Goal: Task Accomplishment & Management: Manage account settings

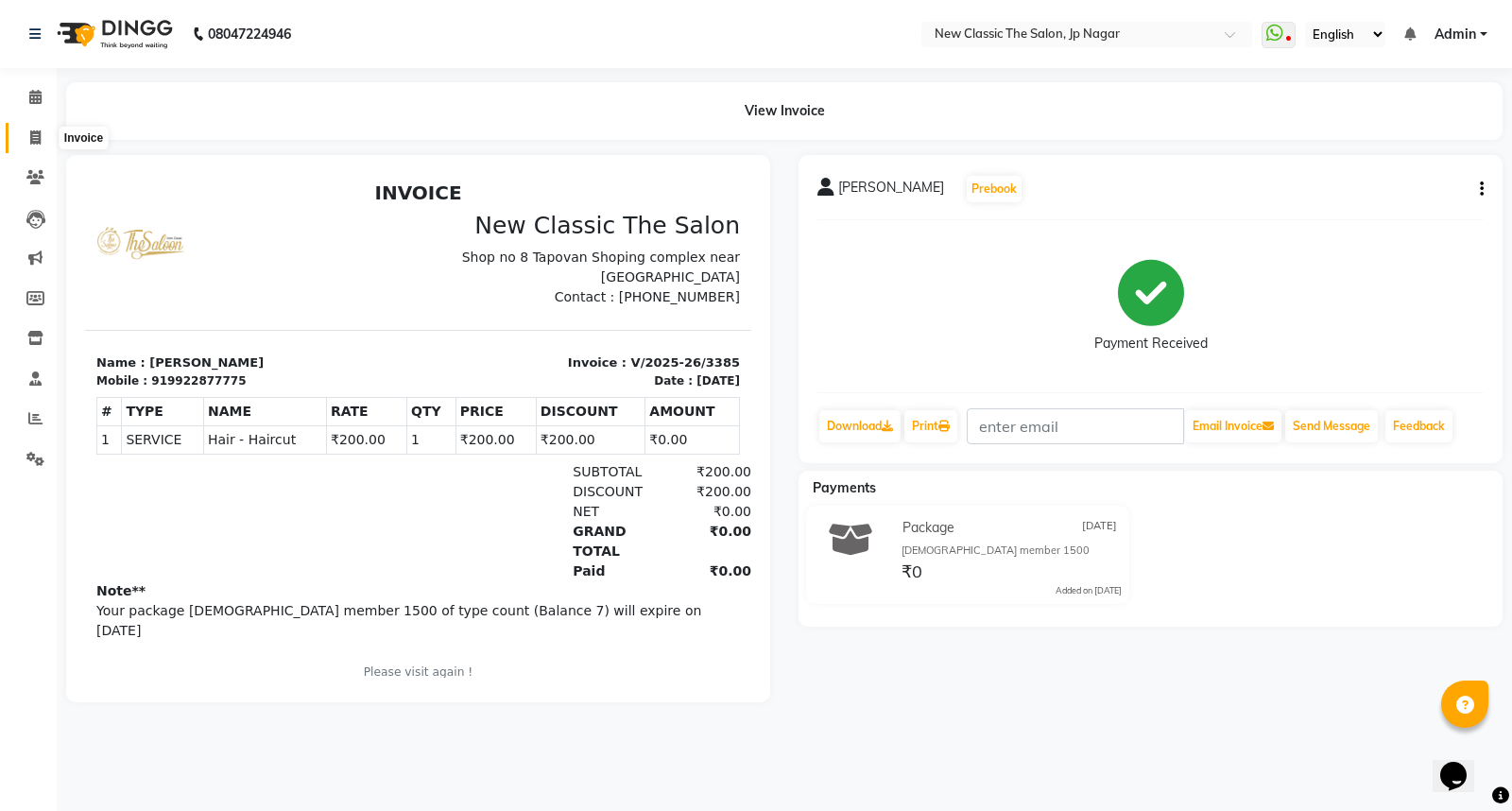
click at [40, 140] on icon at bounding box center [35, 137] width 10 height 14
select select "4678"
select select "service"
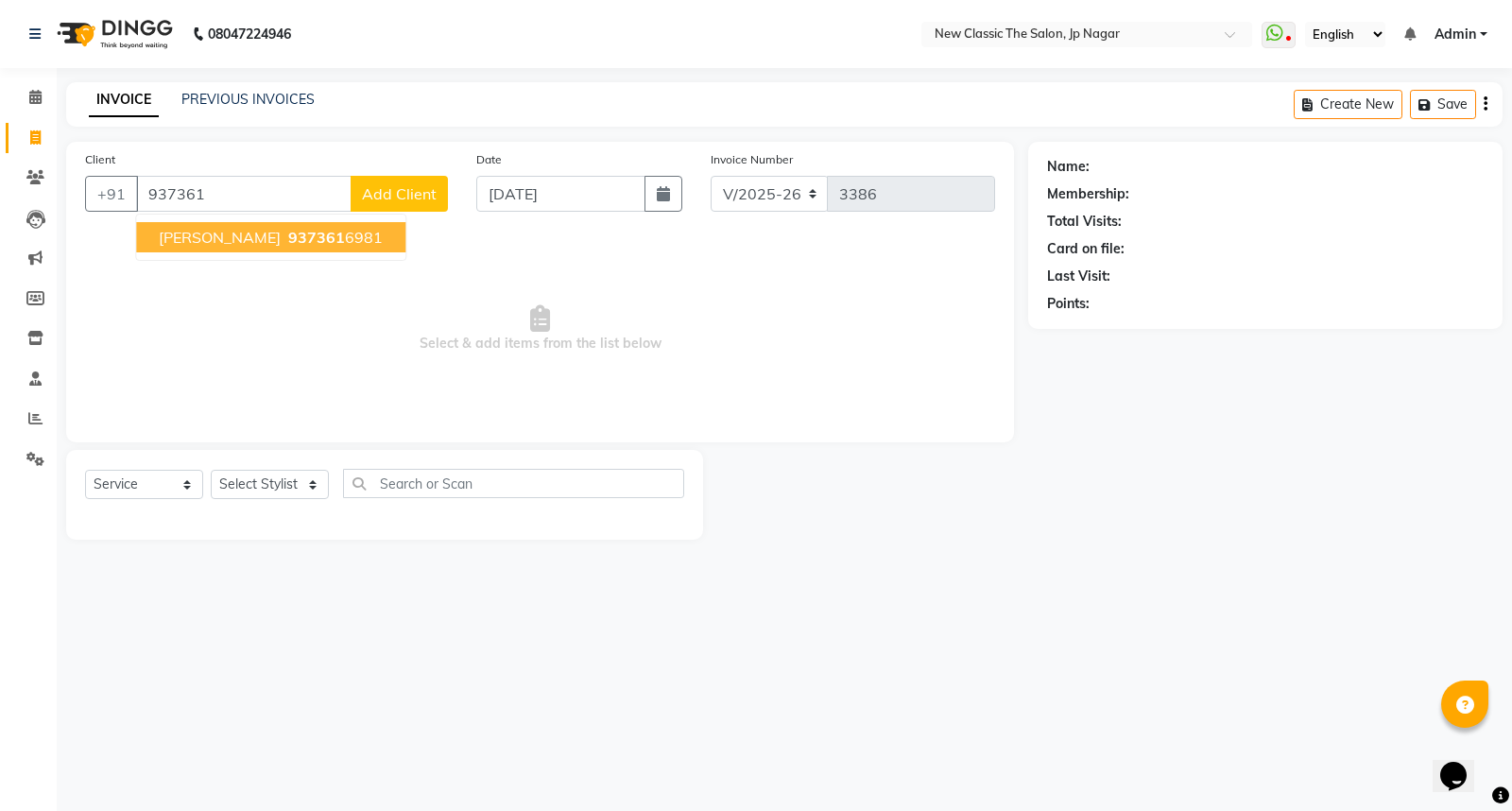
click at [220, 232] on span "[PERSON_NAME]" at bounding box center [219, 238] width 122 height 19
type input "9373616981"
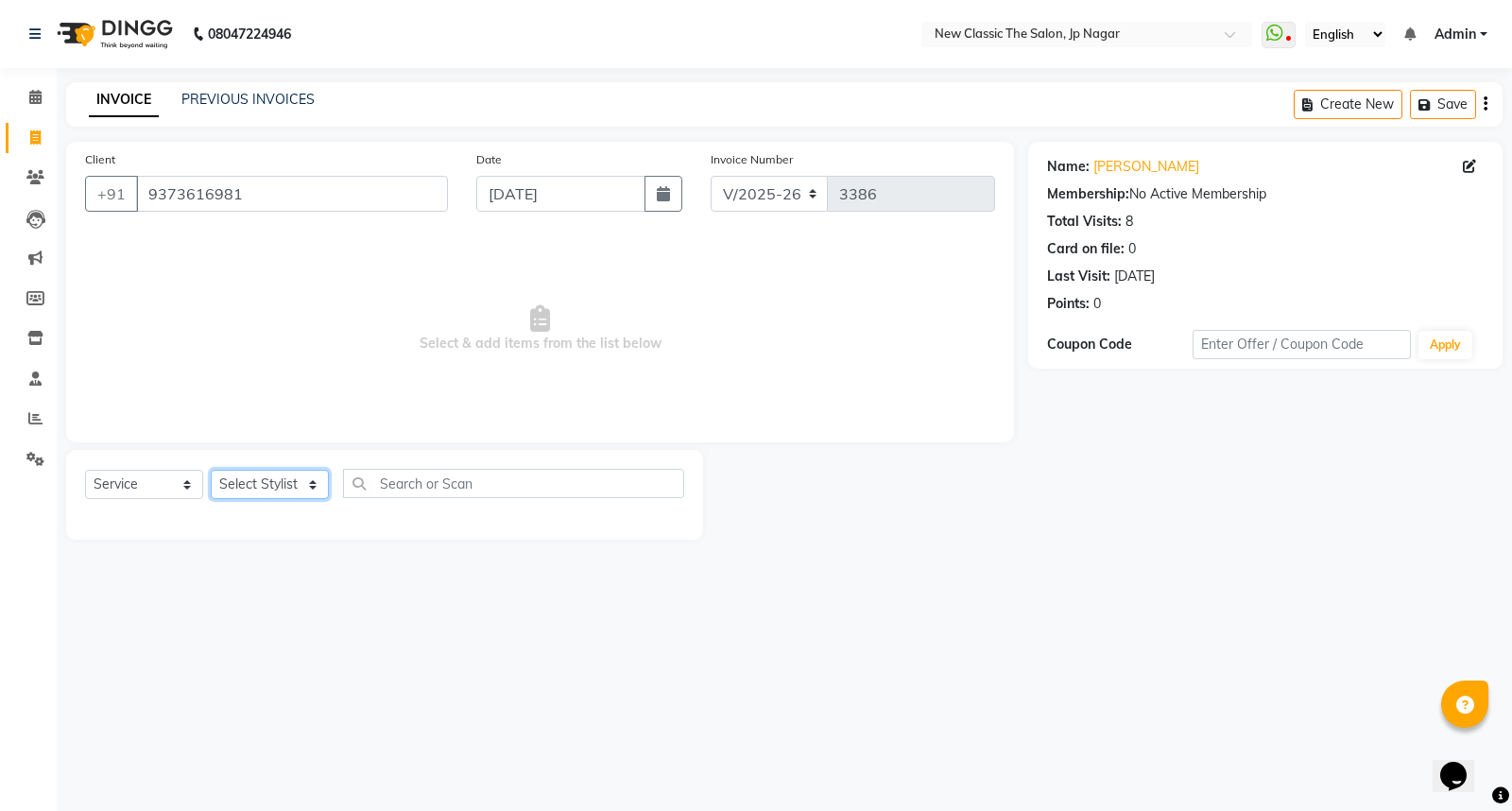
click at [241, 493] on select "Select Stylist Amit [PERSON_NAME] [PERSON_NAME] [PERSON_NAME] Manager [PERSON_N…" at bounding box center [270, 484] width 118 height 30
select select "27627"
click at [211, 470] on select "Select Stylist Amit [PERSON_NAME] [PERSON_NAME] [PERSON_NAME] Manager [PERSON_N…" at bounding box center [270, 484] width 118 height 30
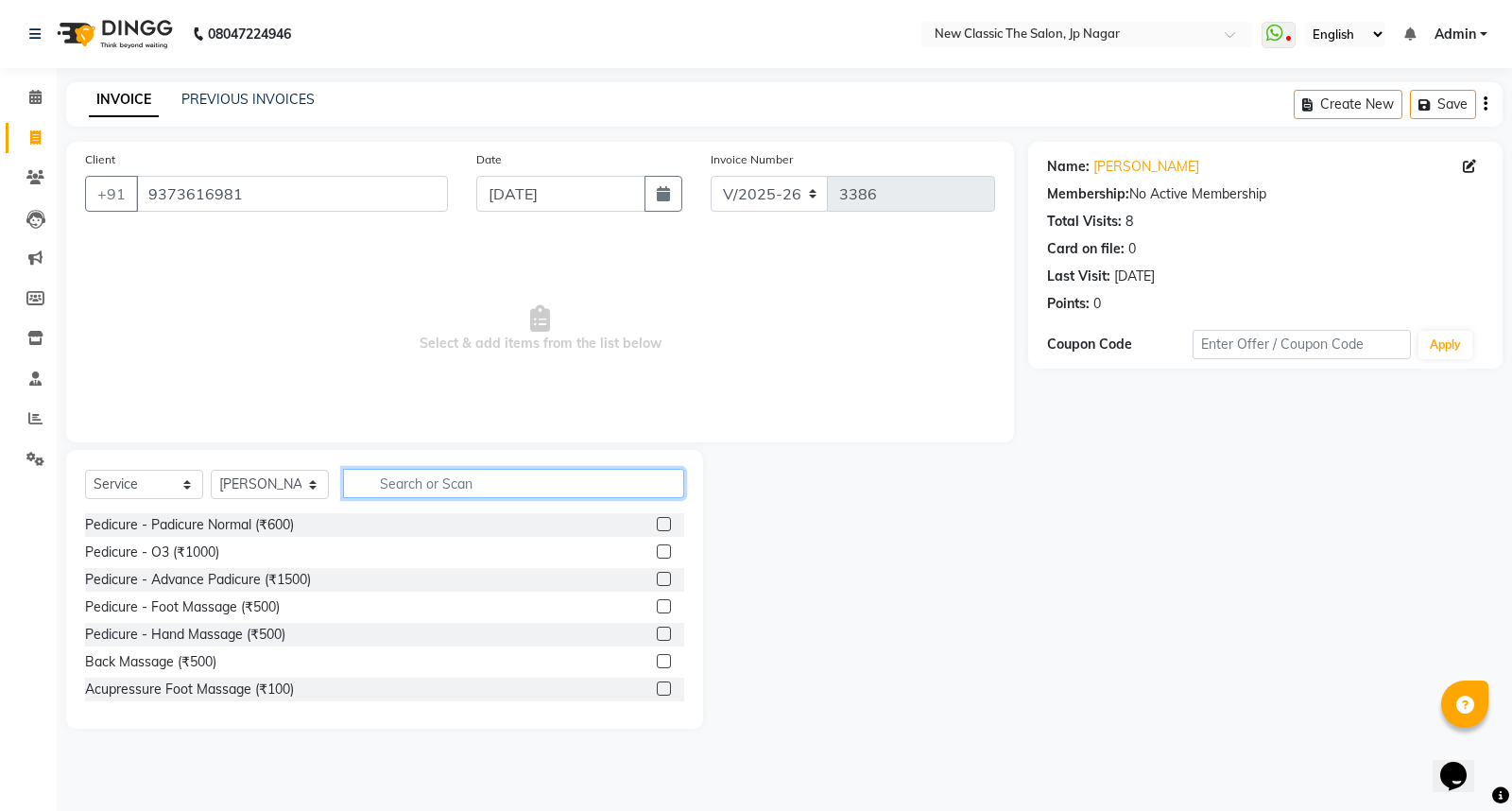
click at [425, 478] on input "text" at bounding box center [514, 483] width 342 height 30
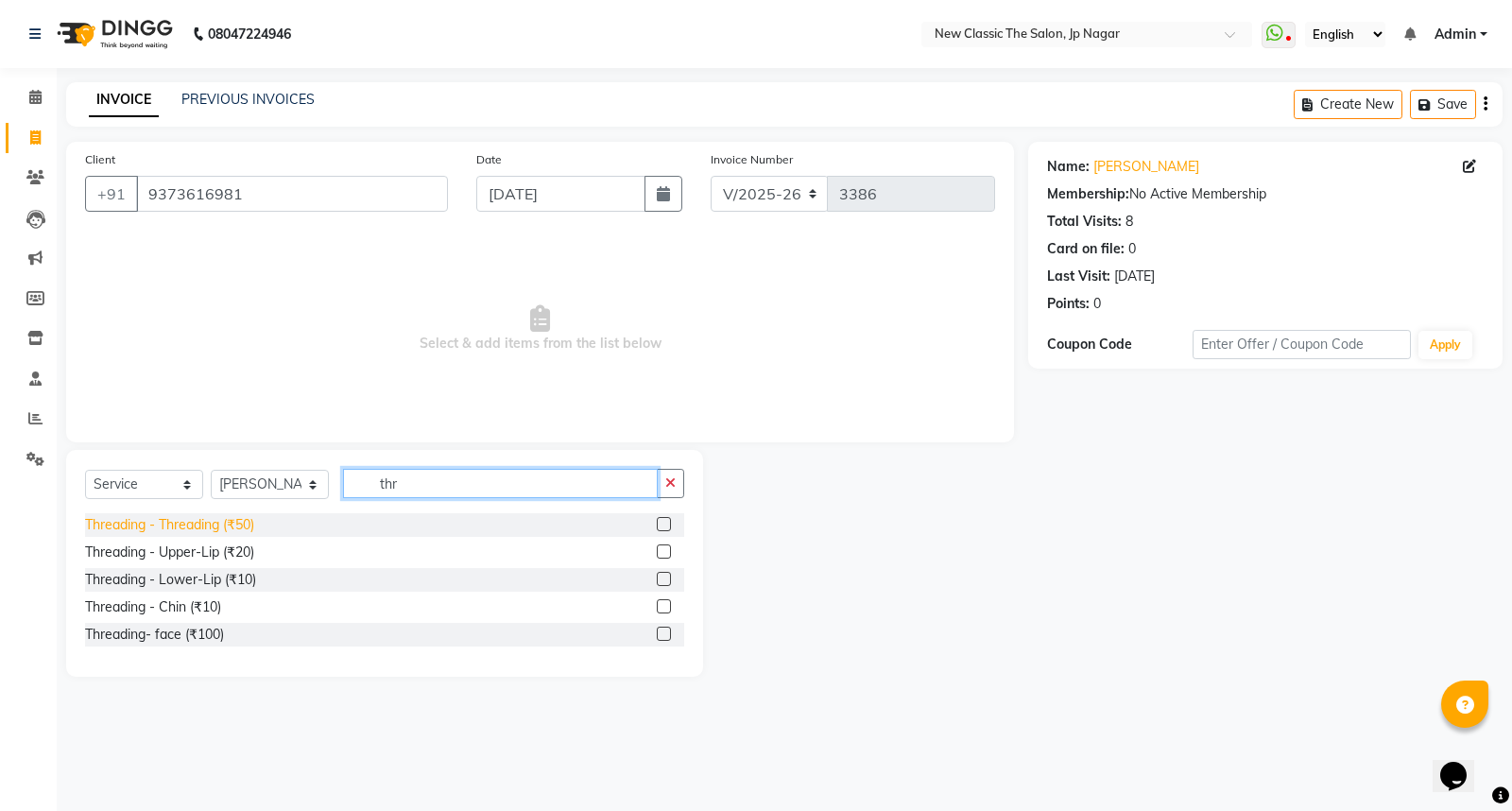
type input "thr"
click at [251, 525] on div "Threading - Threading (₹50)" at bounding box center [169, 525] width 169 height 20
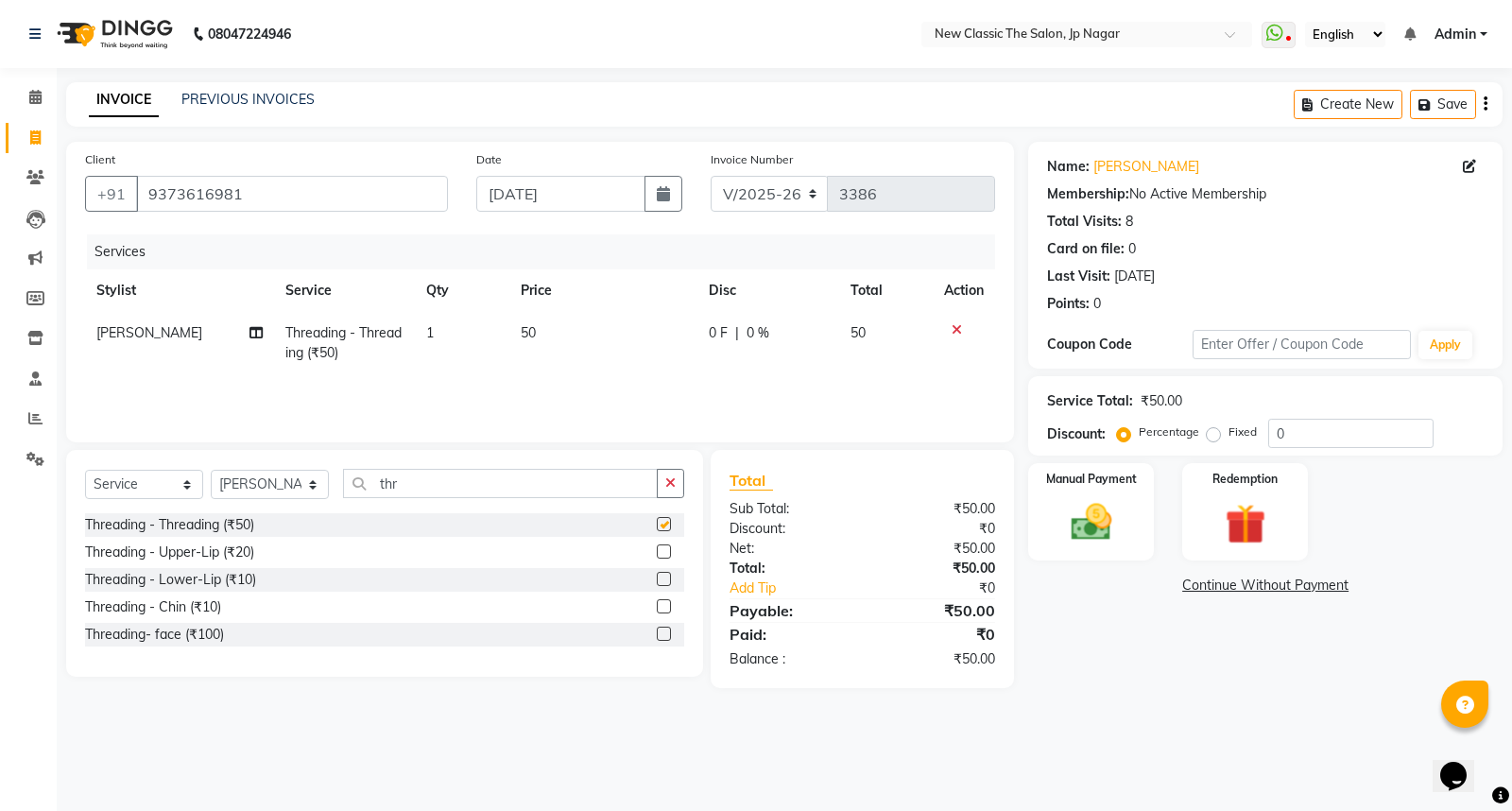
checkbox input "false"
click at [235, 552] on div "Threading - Upper-Lip (₹20)" at bounding box center [169, 552] width 169 height 20
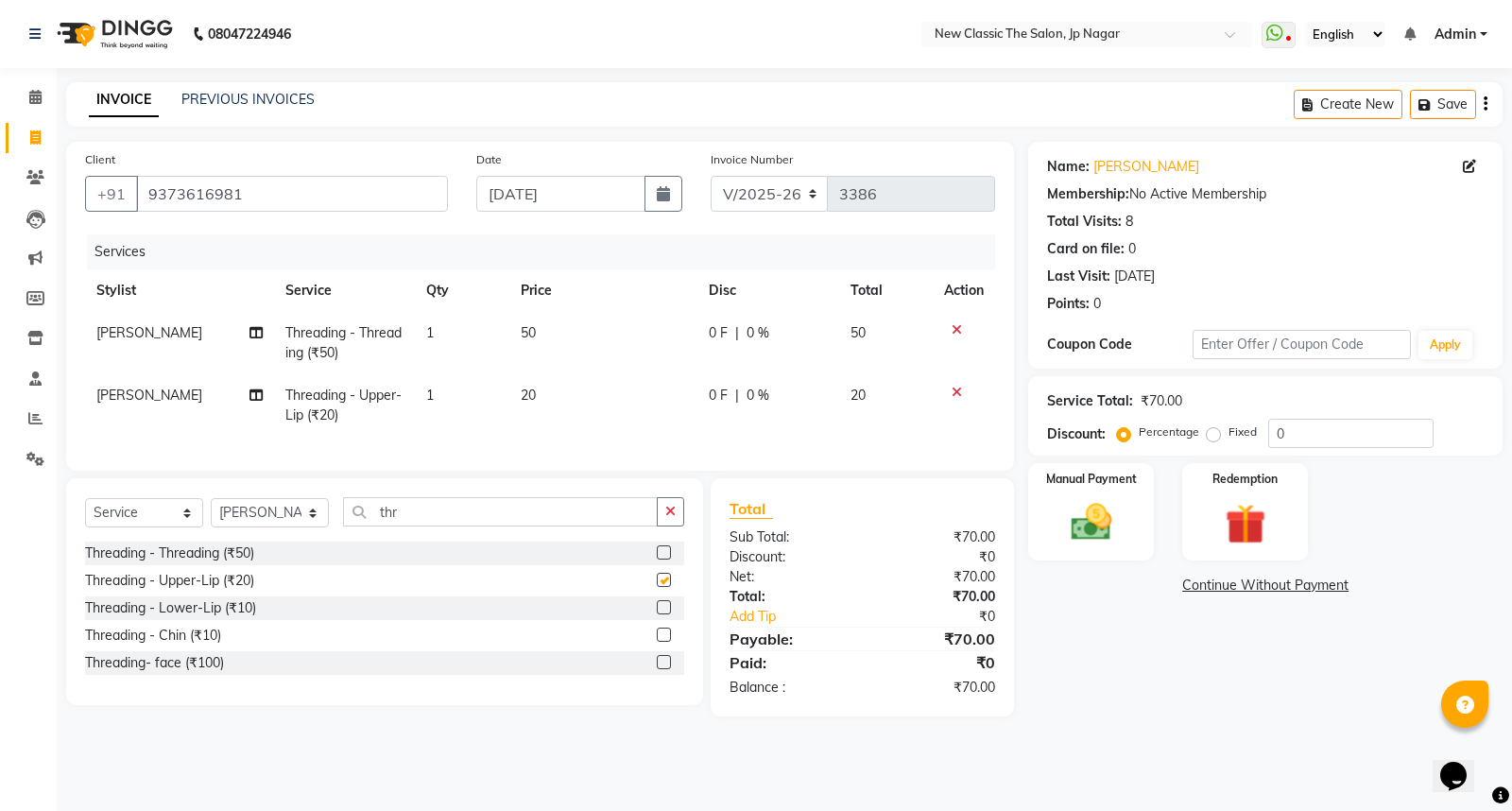
checkbox input "false"
click at [694, 382] on td "20" at bounding box center [603, 405] width 188 height 62
select select "27627"
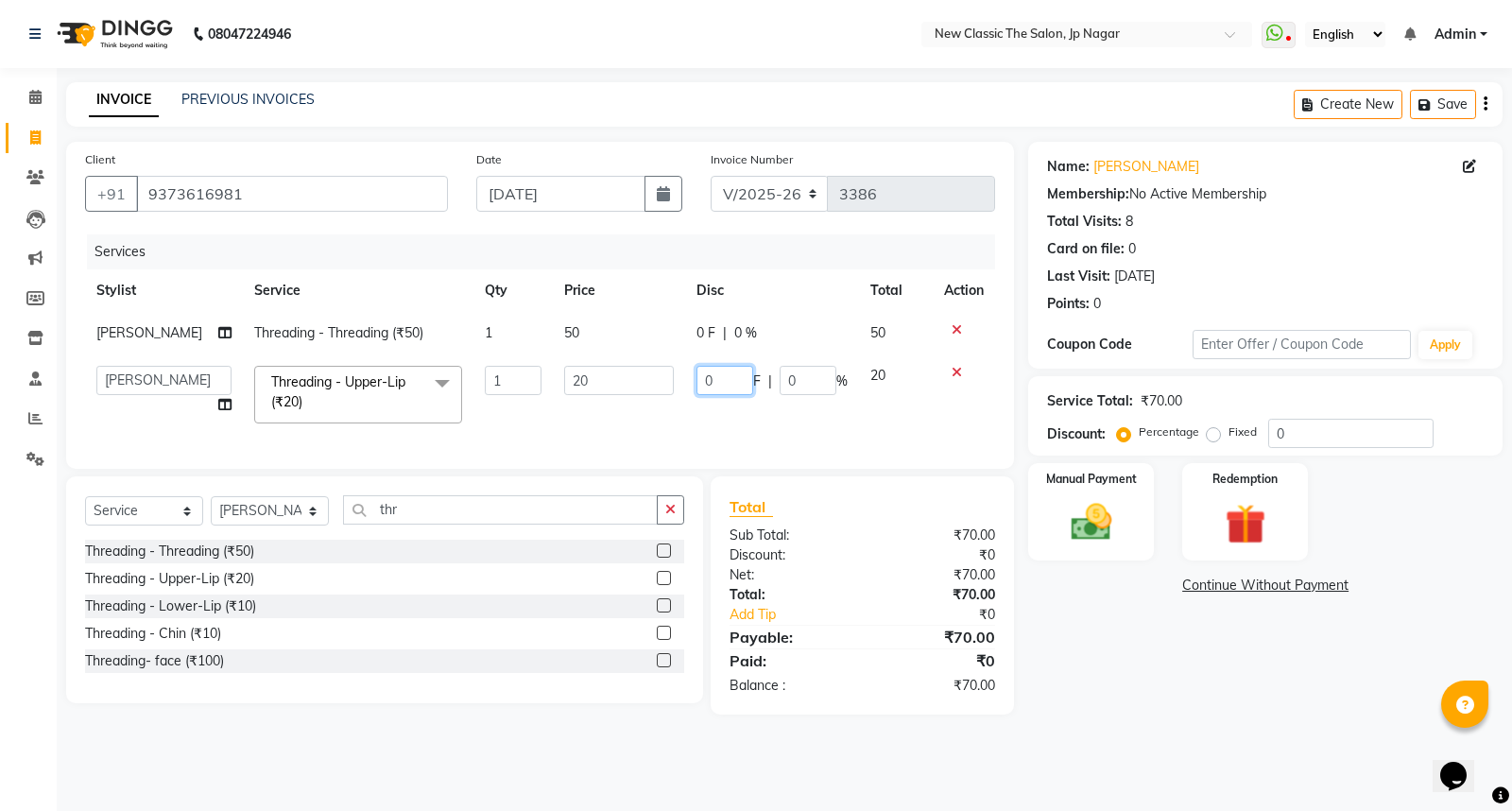
click at [700, 383] on input "0" at bounding box center [724, 380] width 56 height 30
type input "10"
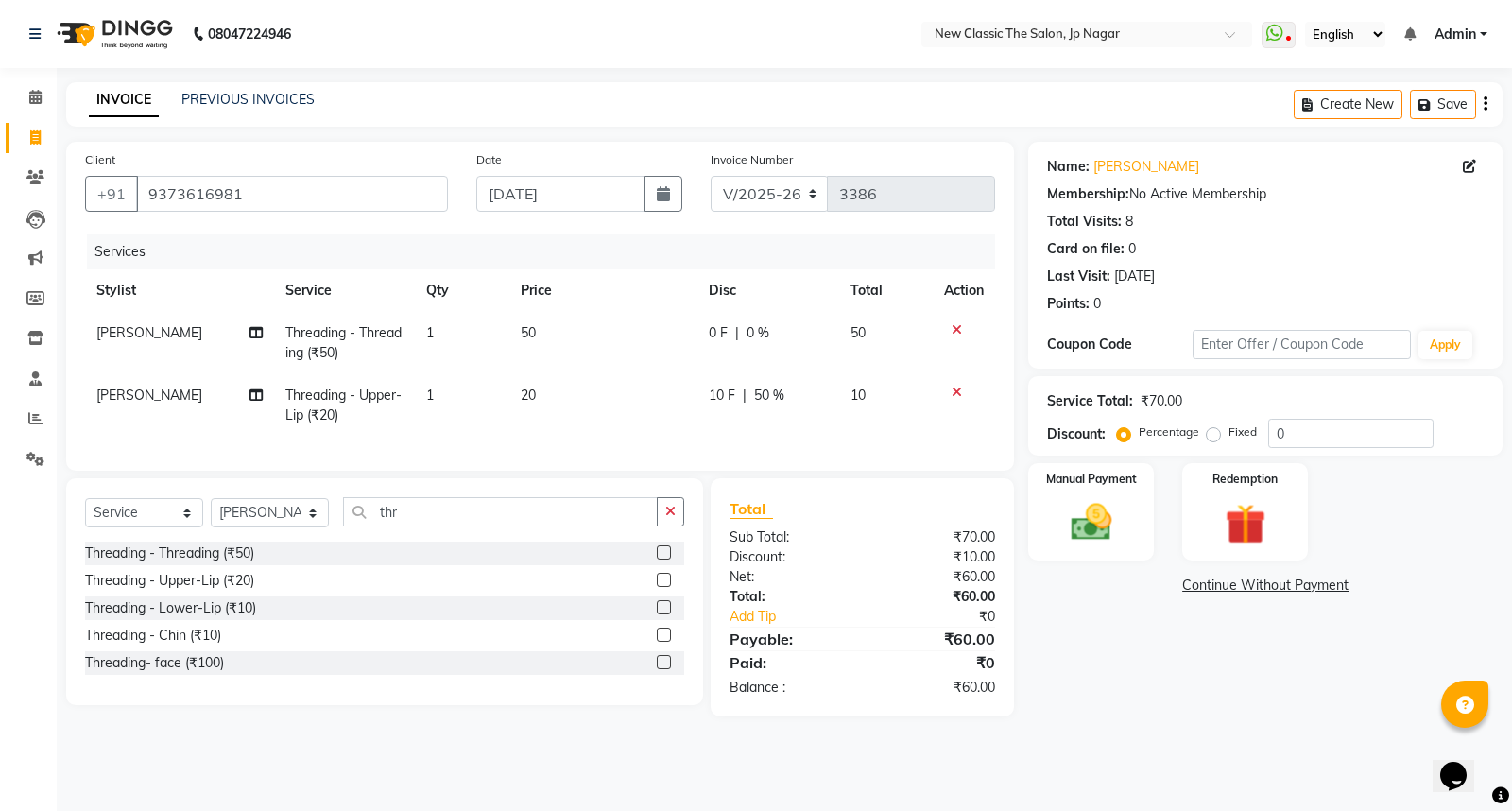
click at [692, 422] on tr "[PERSON_NAME] Threading - Upper-Lip (₹20) 1 20 10 F | 50 % 10" at bounding box center [540, 405] width 910 height 62
click at [1101, 530] on img at bounding box center [1090, 522] width 68 height 49
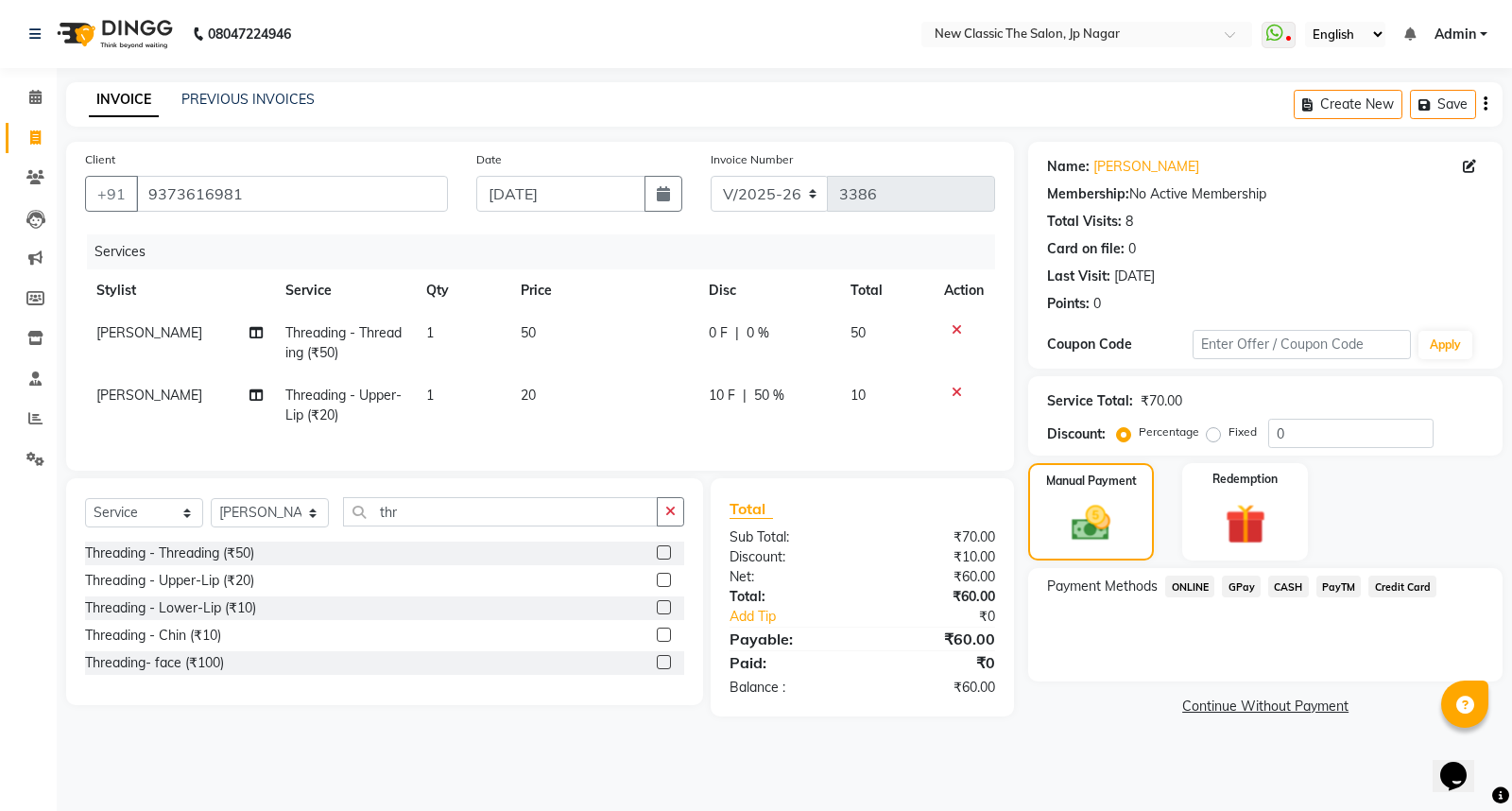
click at [1288, 593] on span "CASH" at bounding box center [1288, 586] width 41 height 22
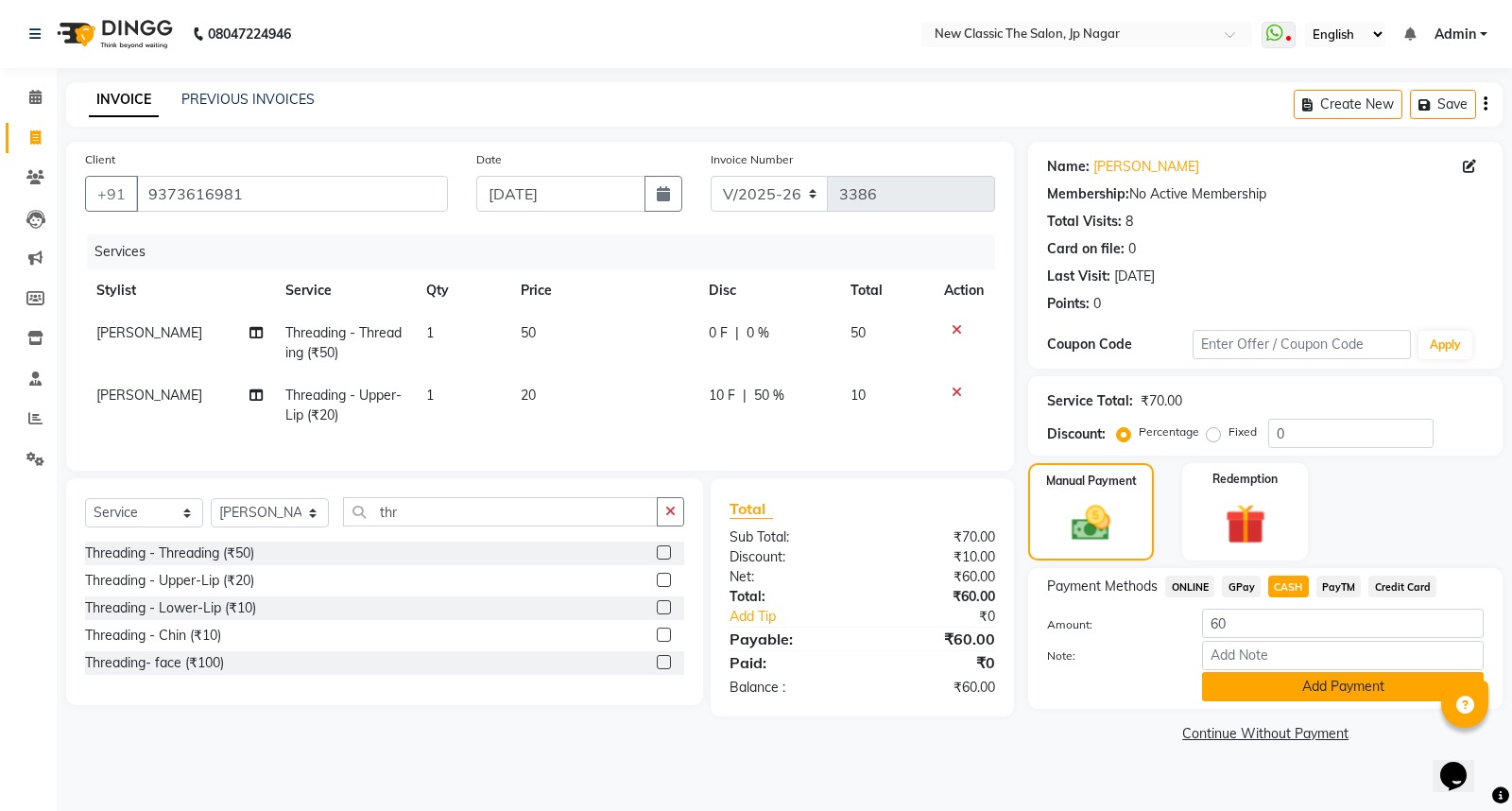
click at [1274, 697] on button "Add Payment" at bounding box center [1342, 686] width 281 height 30
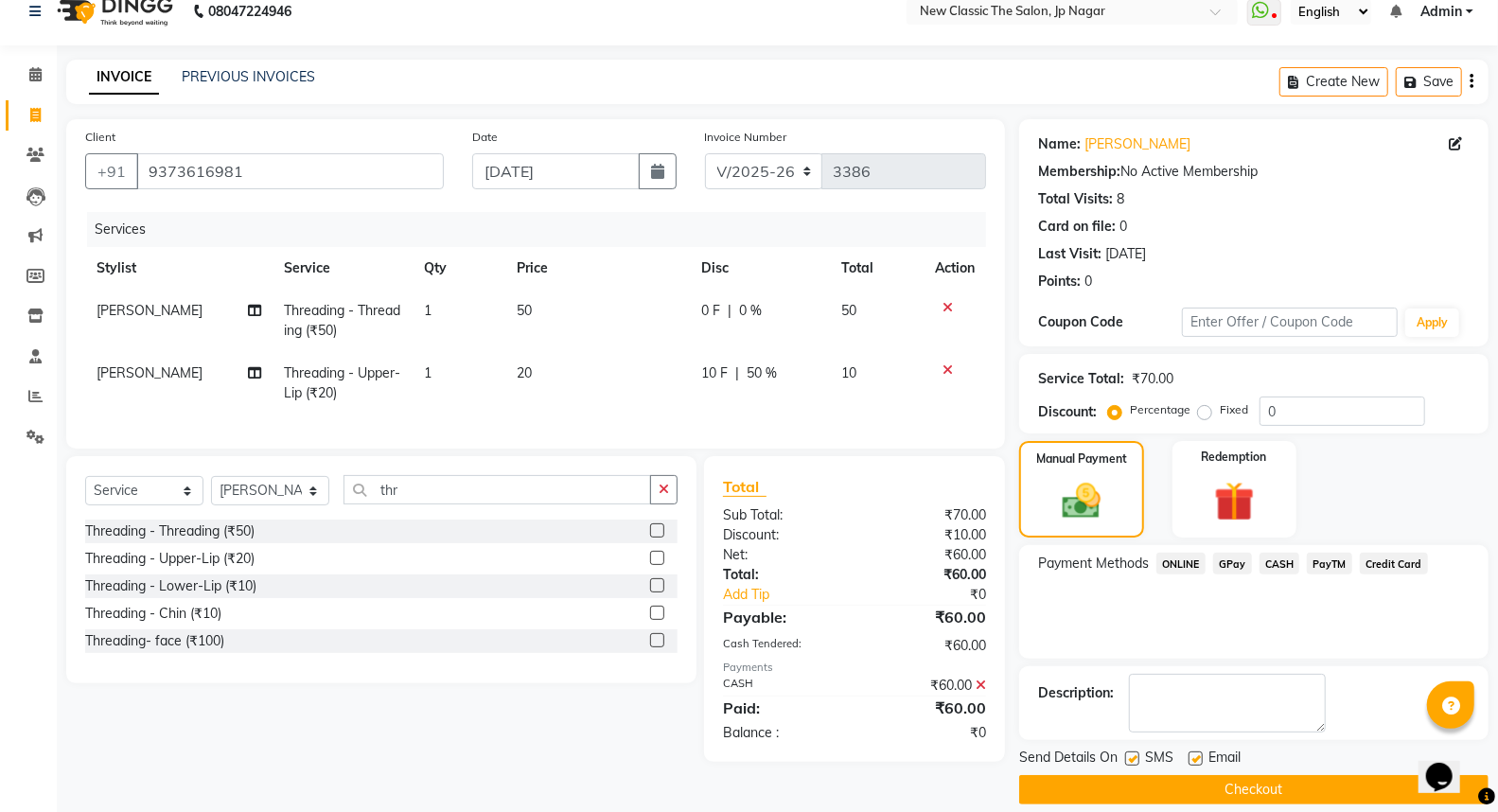
scroll to position [43, 0]
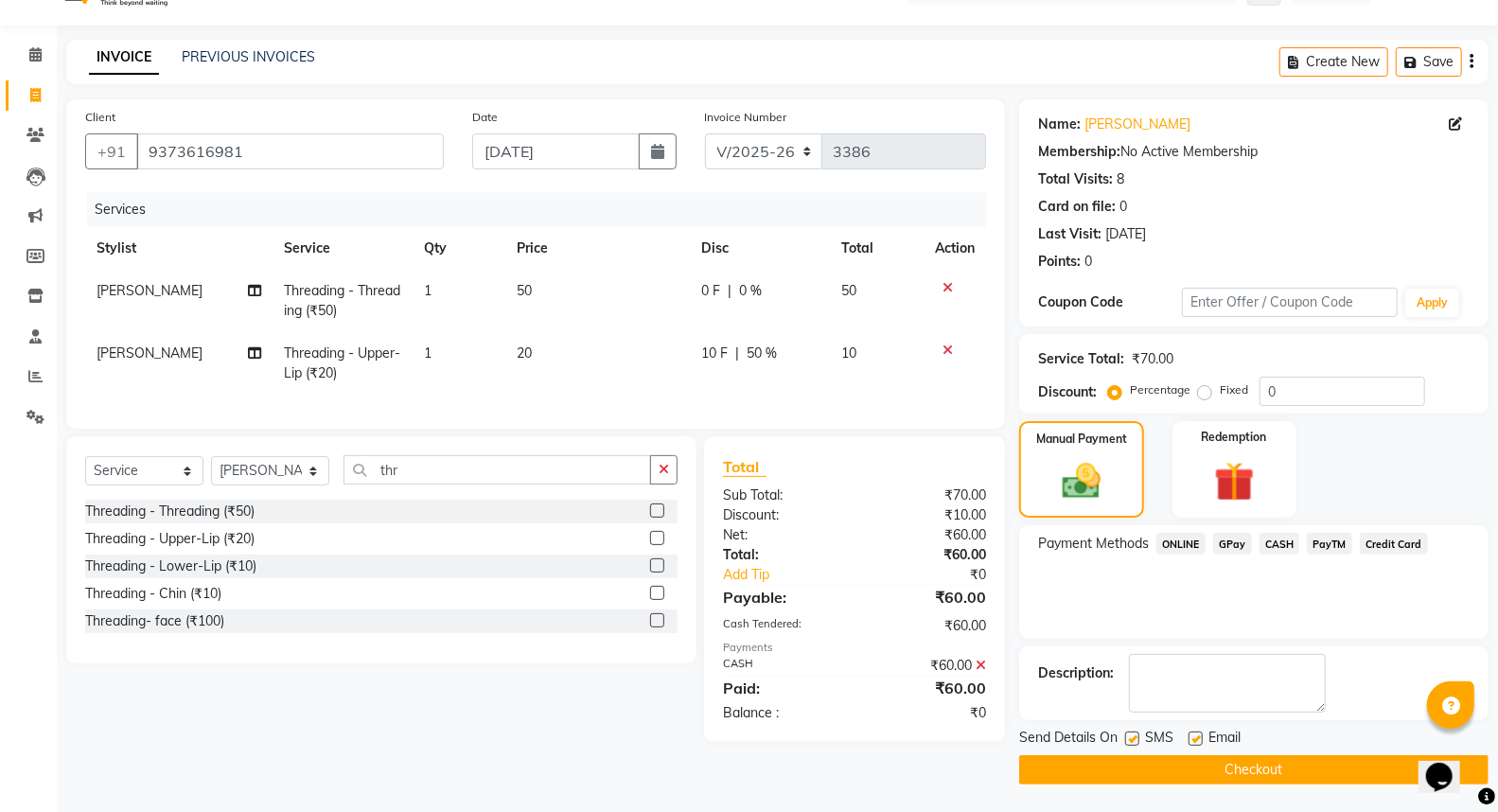
click at [1167, 769] on button "Checkout" at bounding box center [1253, 769] width 469 height 30
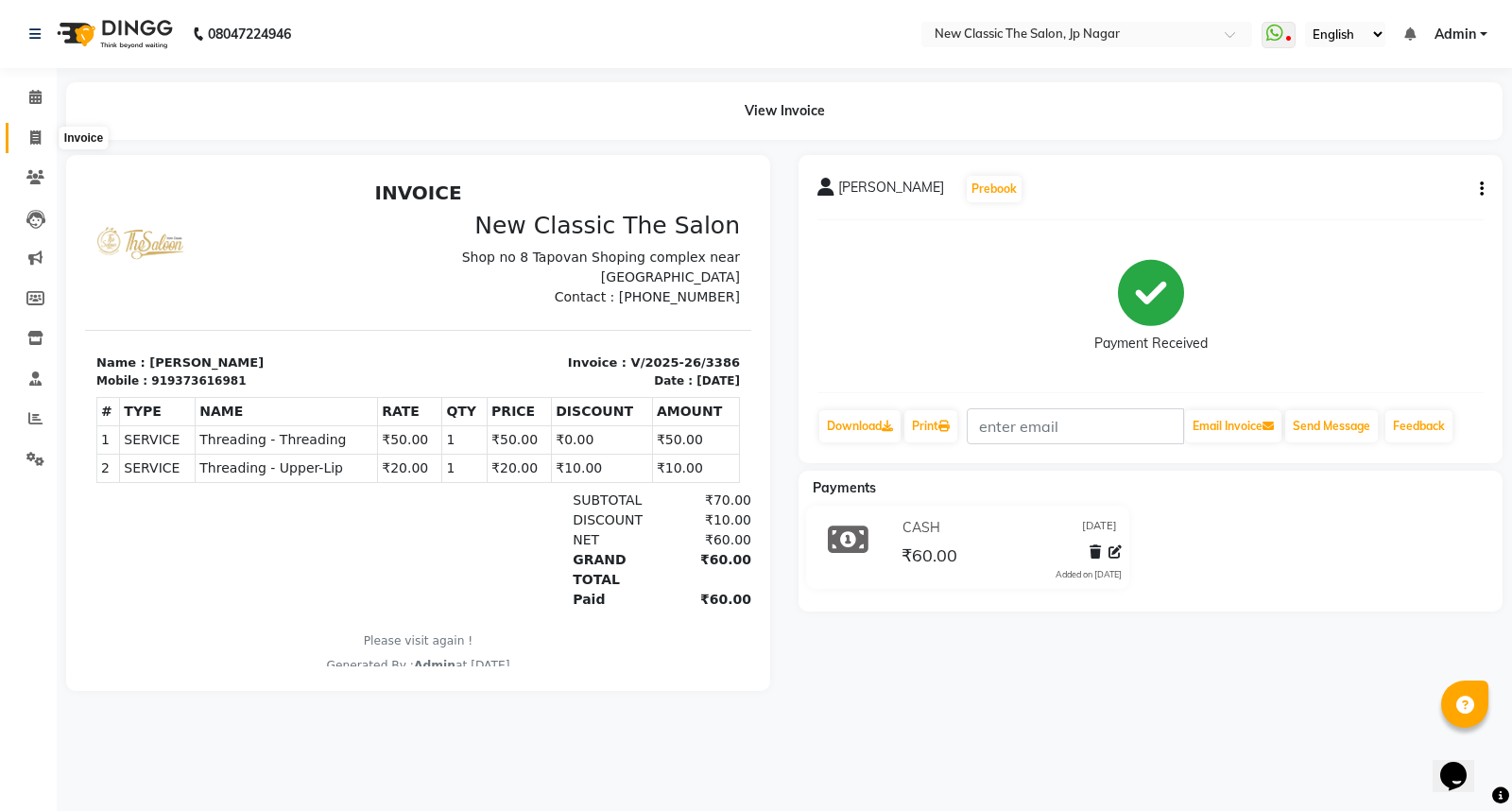
click at [31, 131] on icon at bounding box center [35, 137] width 10 height 14
select select "4678"
select select "service"
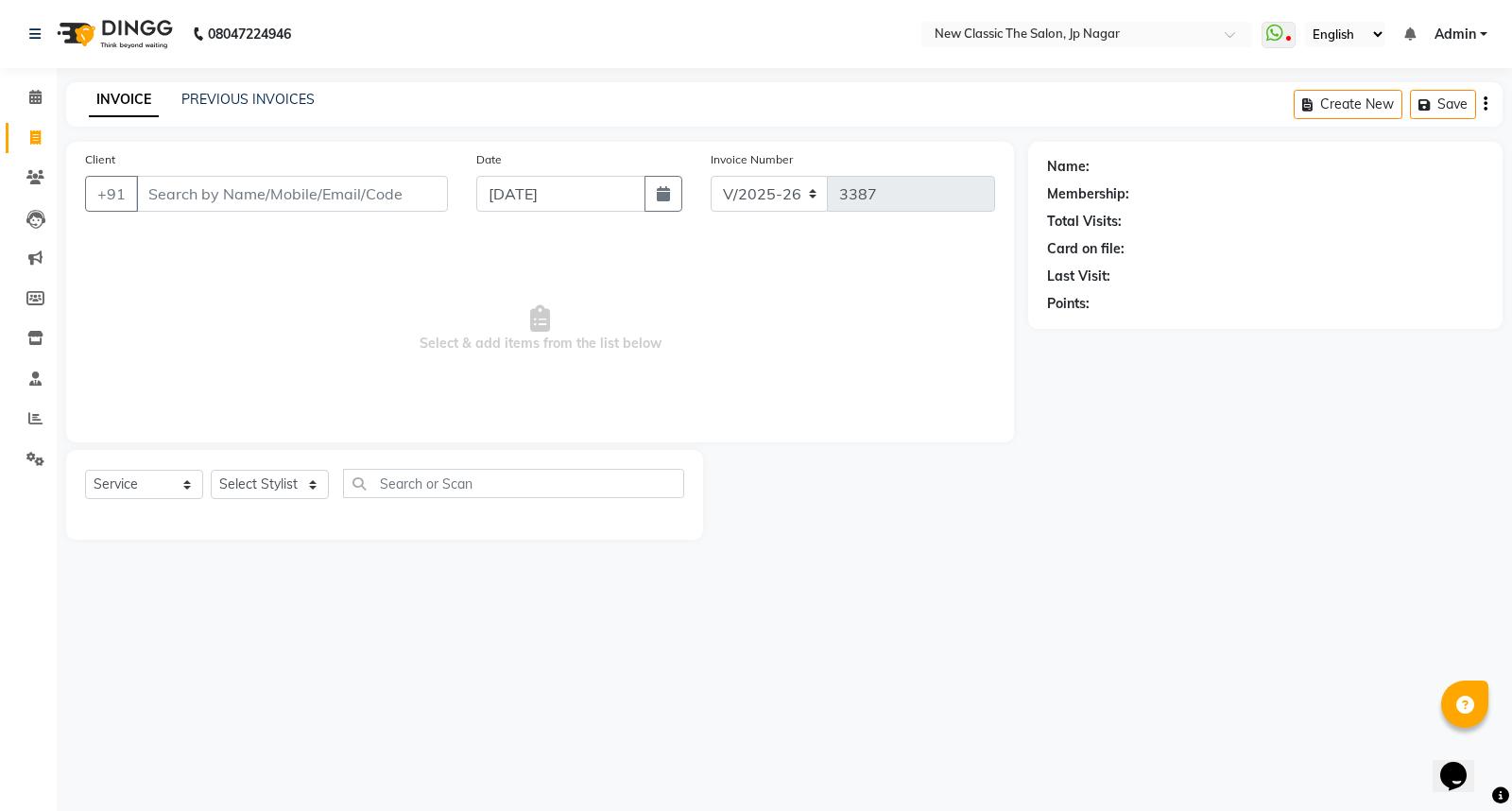
click at [246, 203] on input "Client" at bounding box center [292, 194] width 312 height 36
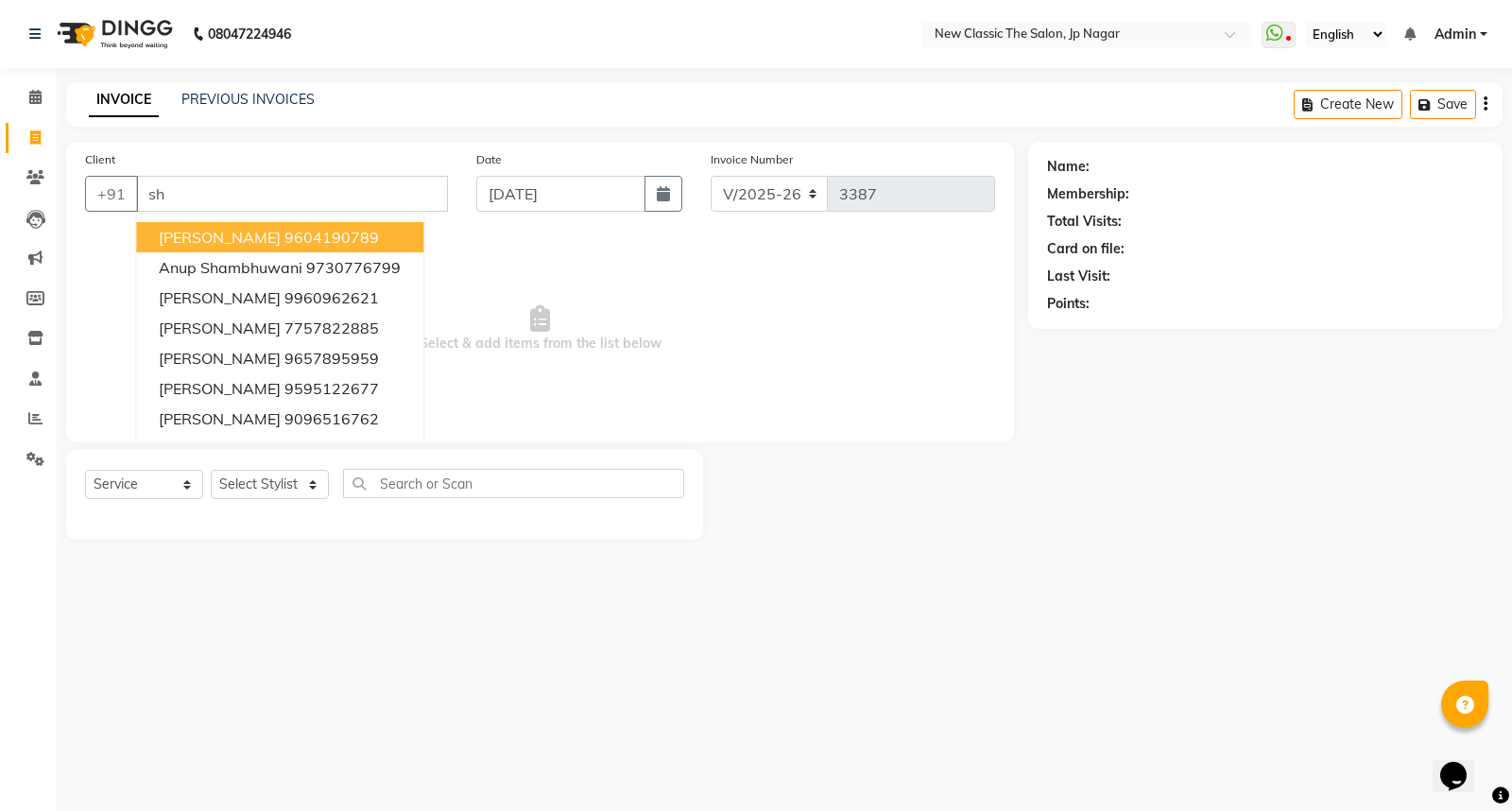
type input "s"
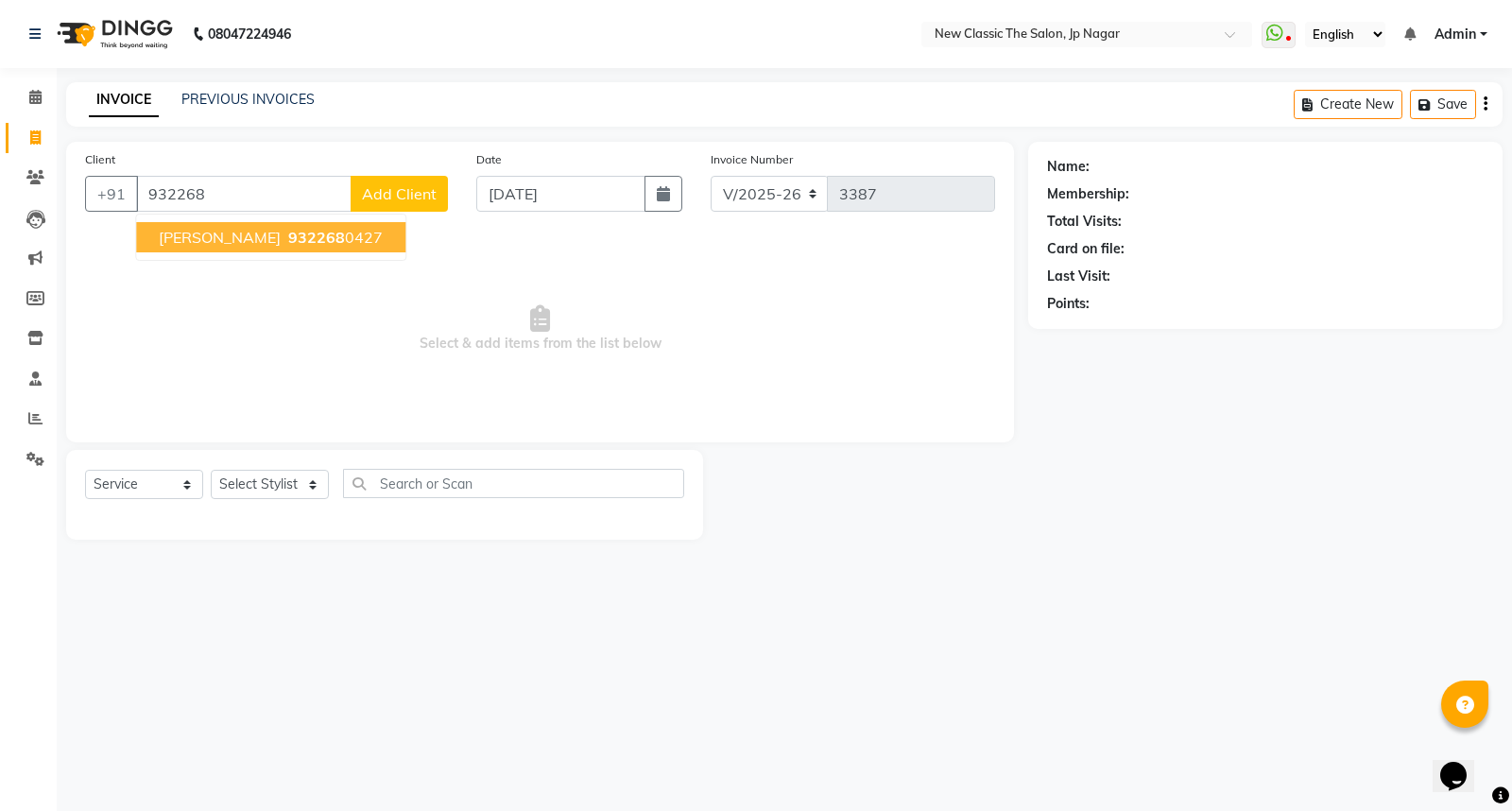
click at [211, 238] on span "[PERSON_NAME]" at bounding box center [219, 238] width 122 height 19
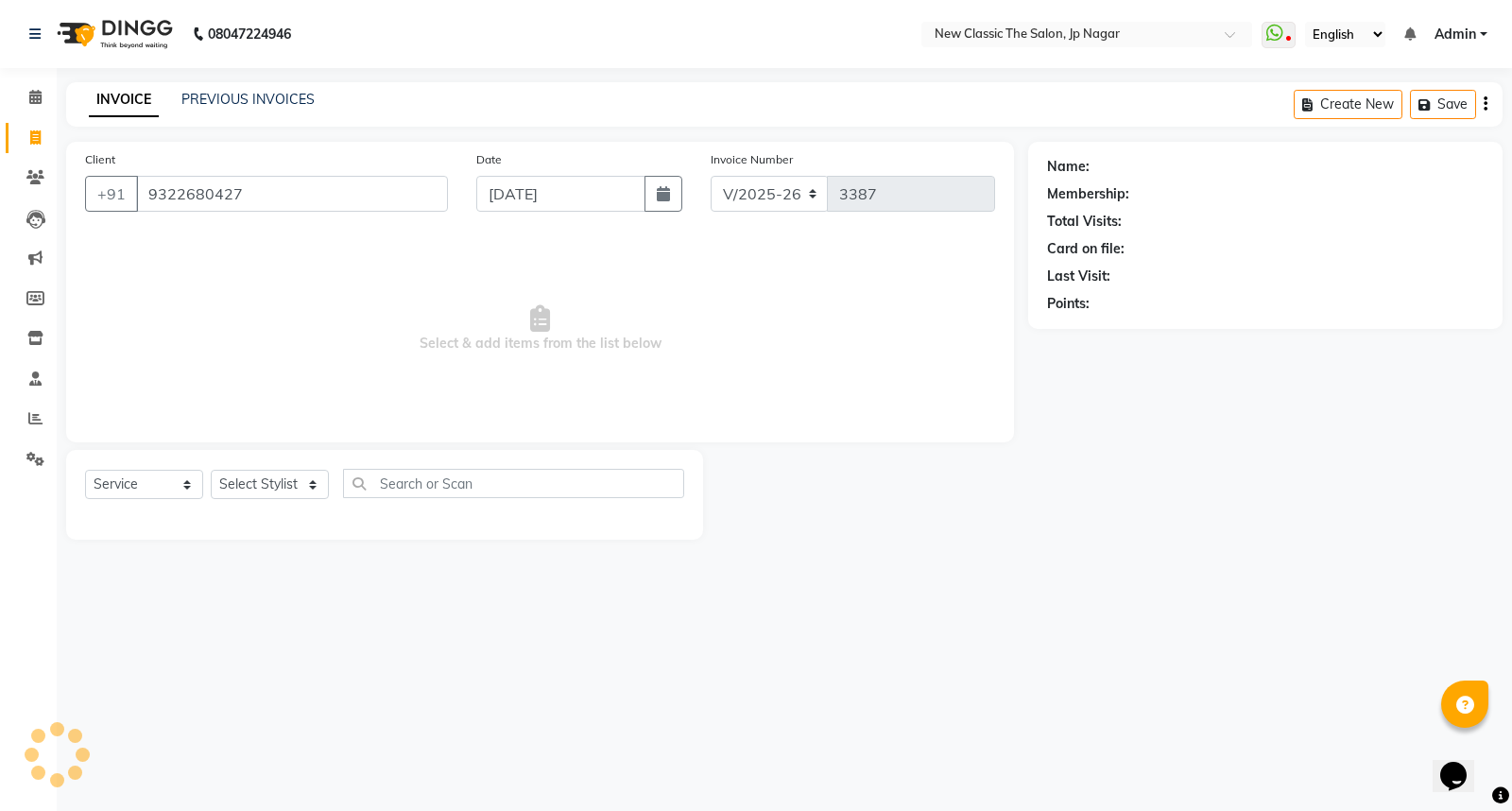
type input "9322680427"
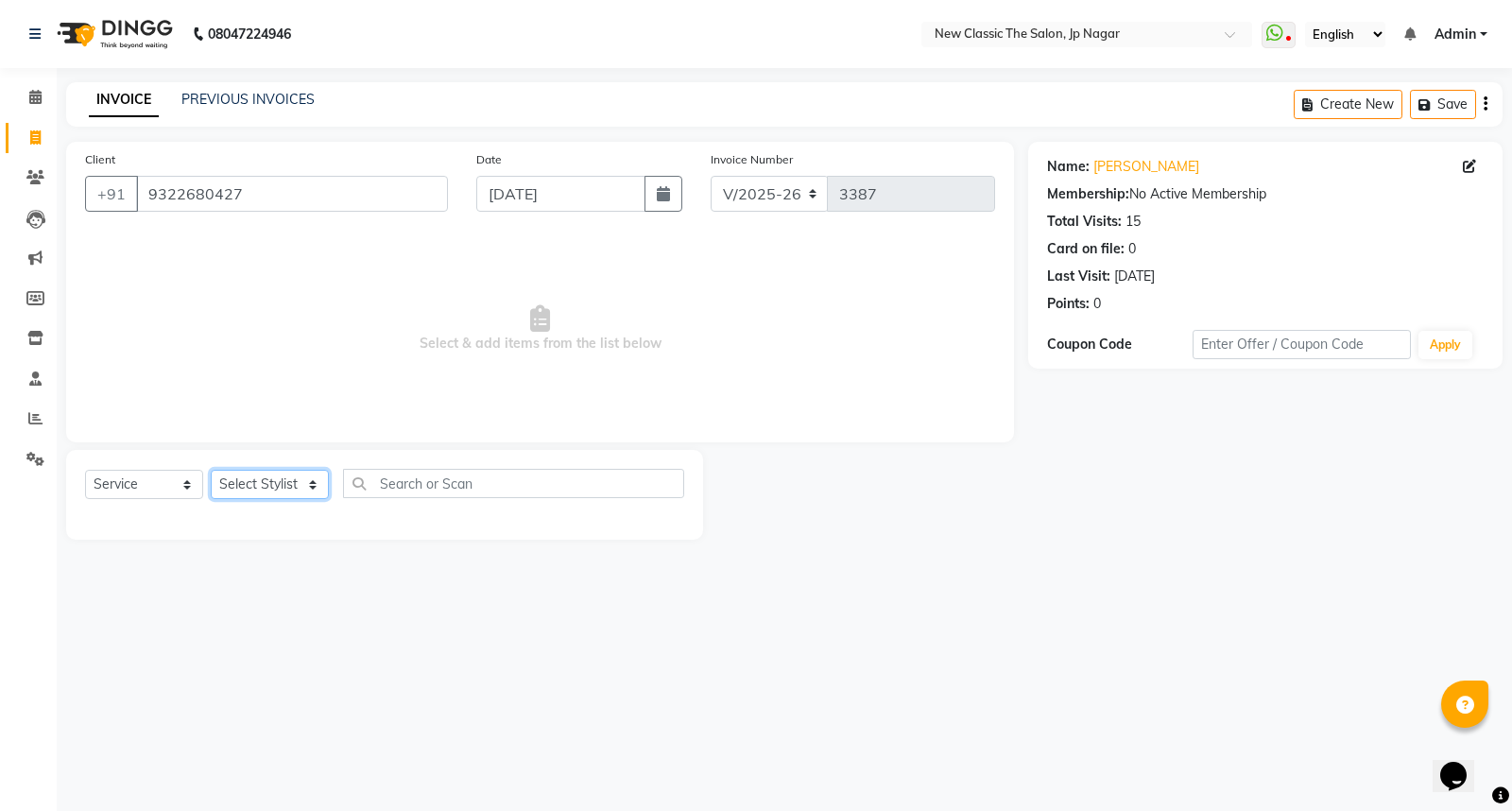
click at [253, 488] on select "Select Stylist Amit [PERSON_NAME] [PERSON_NAME] [PERSON_NAME] Manager [PERSON_N…" at bounding box center [270, 484] width 118 height 30
select select "27627"
click at [211, 470] on select "Select Stylist Amit [PERSON_NAME] [PERSON_NAME] [PERSON_NAME] Manager [PERSON_N…" at bounding box center [270, 484] width 118 height 30
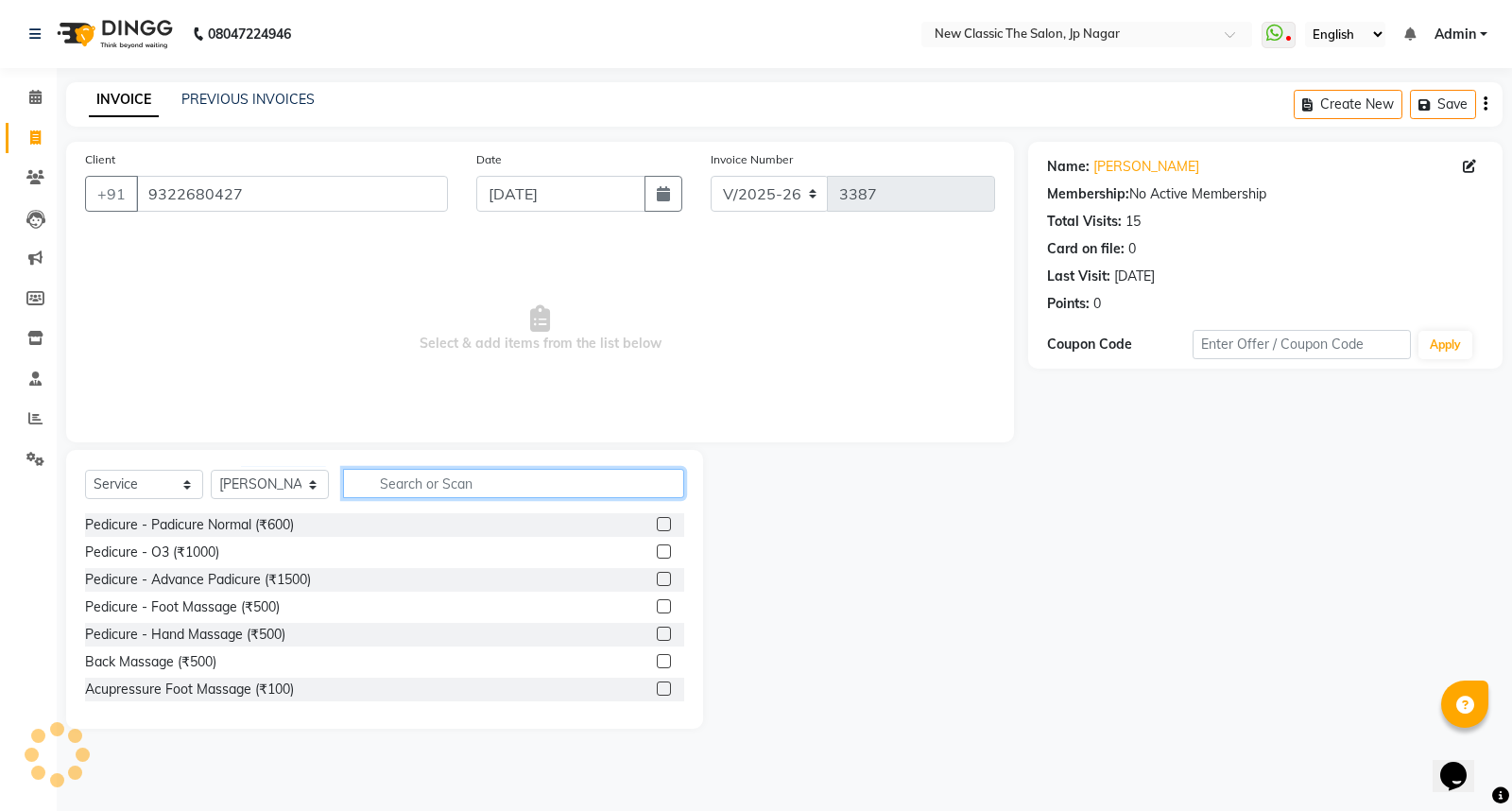
click at [452, 475] on input "text" at bounding box center [514, 483] width 342 height 30
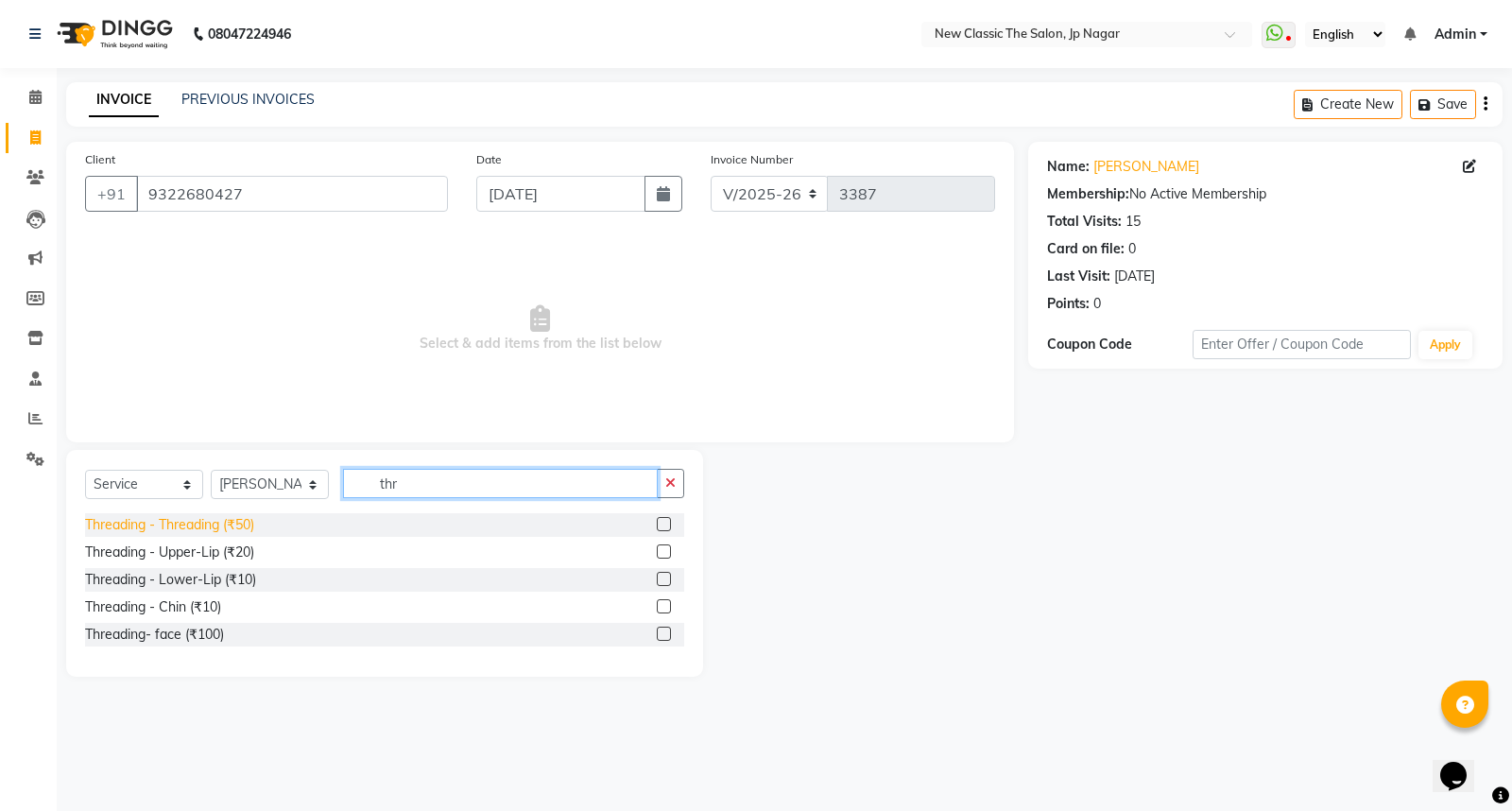
type input "thr"
click at [241, 528] on div "Threading - Threading (₹50)" at bounding box center [169, 525] width 169 height 20
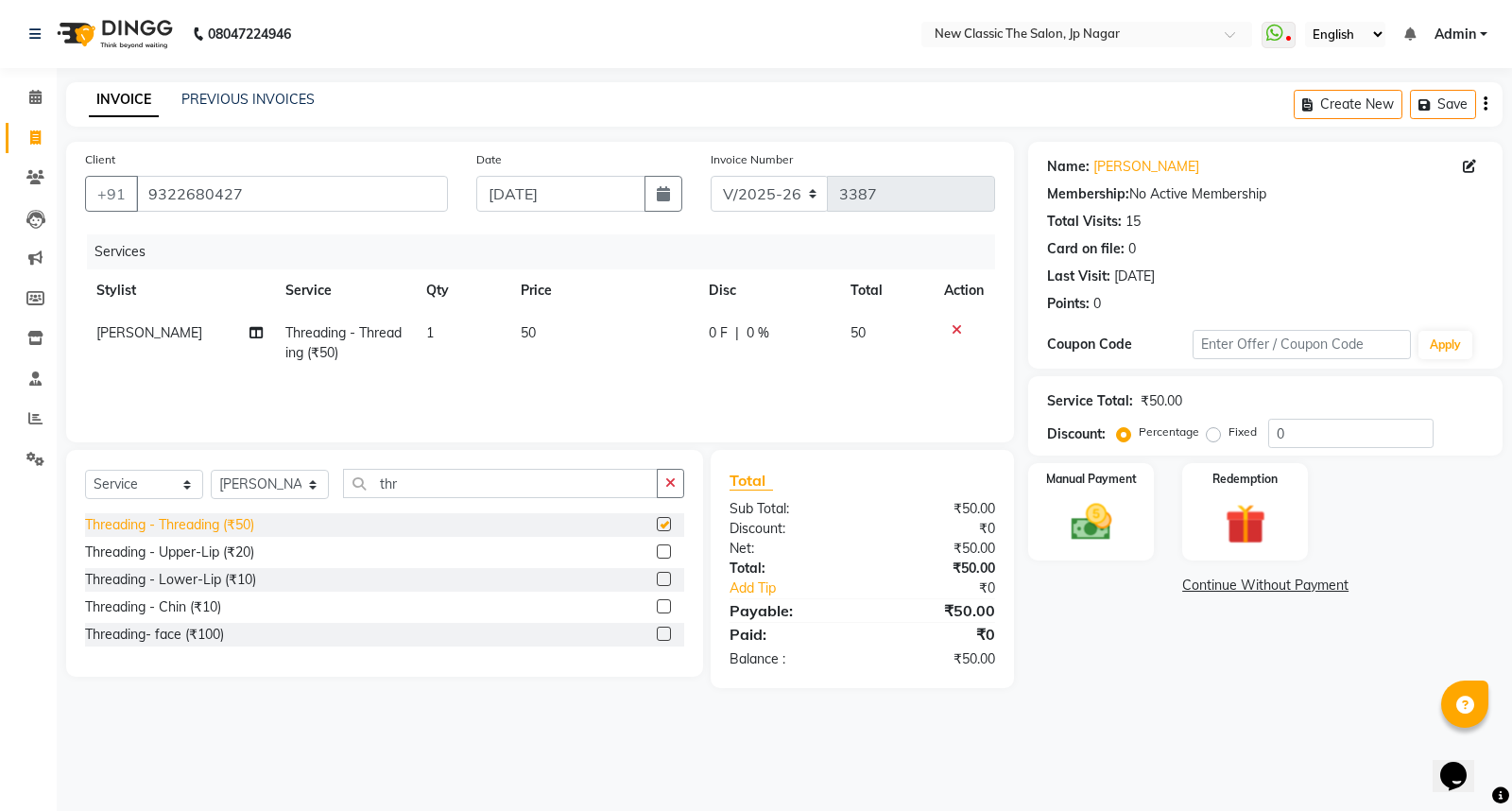
checkbox input "false"
click at [246, 549] on div "Threading - Upper-Lip (₹20)" at bounding box center [169, 552] width 169 height 20
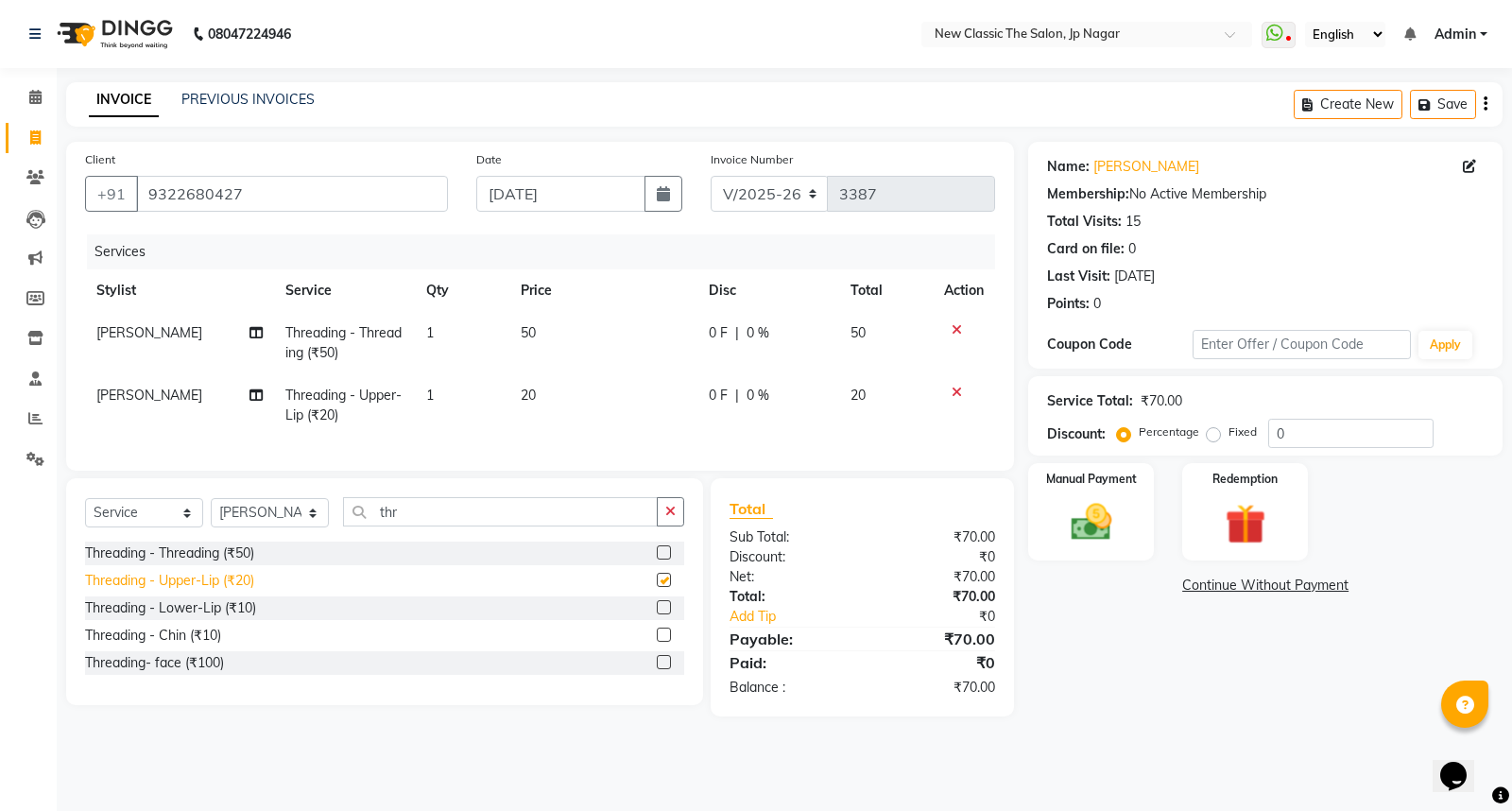
checkbox input "false"
drag, startPoint x: 238, startPoint y: 626, endPoint x: 448, endPoint y: 508, distance: 240.9
click at [238, 618] on div "Threading - Lower-Lip (₹10)" at bounding box center [170, 608] width 171 height 20
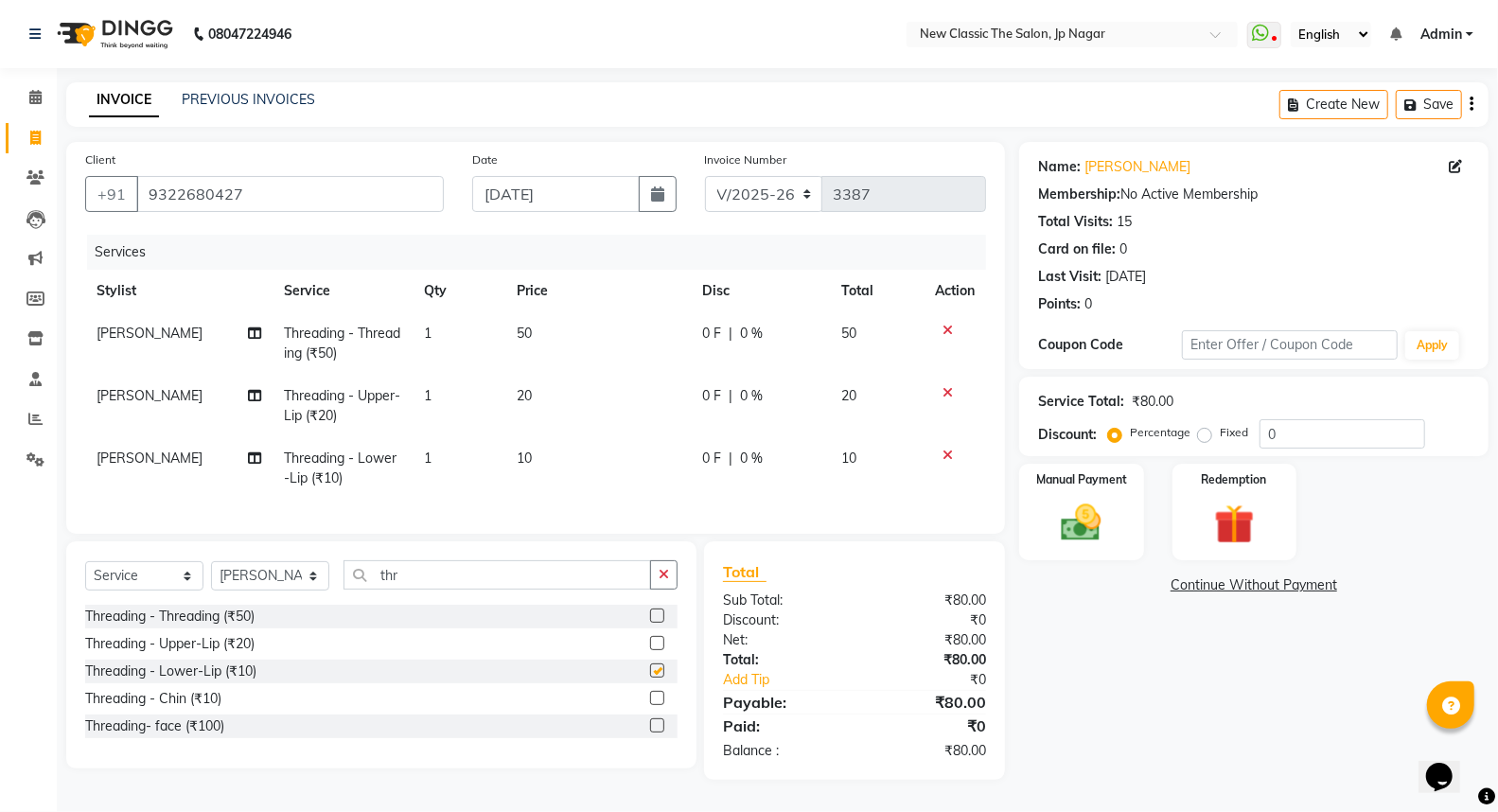
checkbox input "false"
click at [691, 386] on td "0 F | 0 %" at bounding box center [760, 405] width 139 height 62
select select "27627"
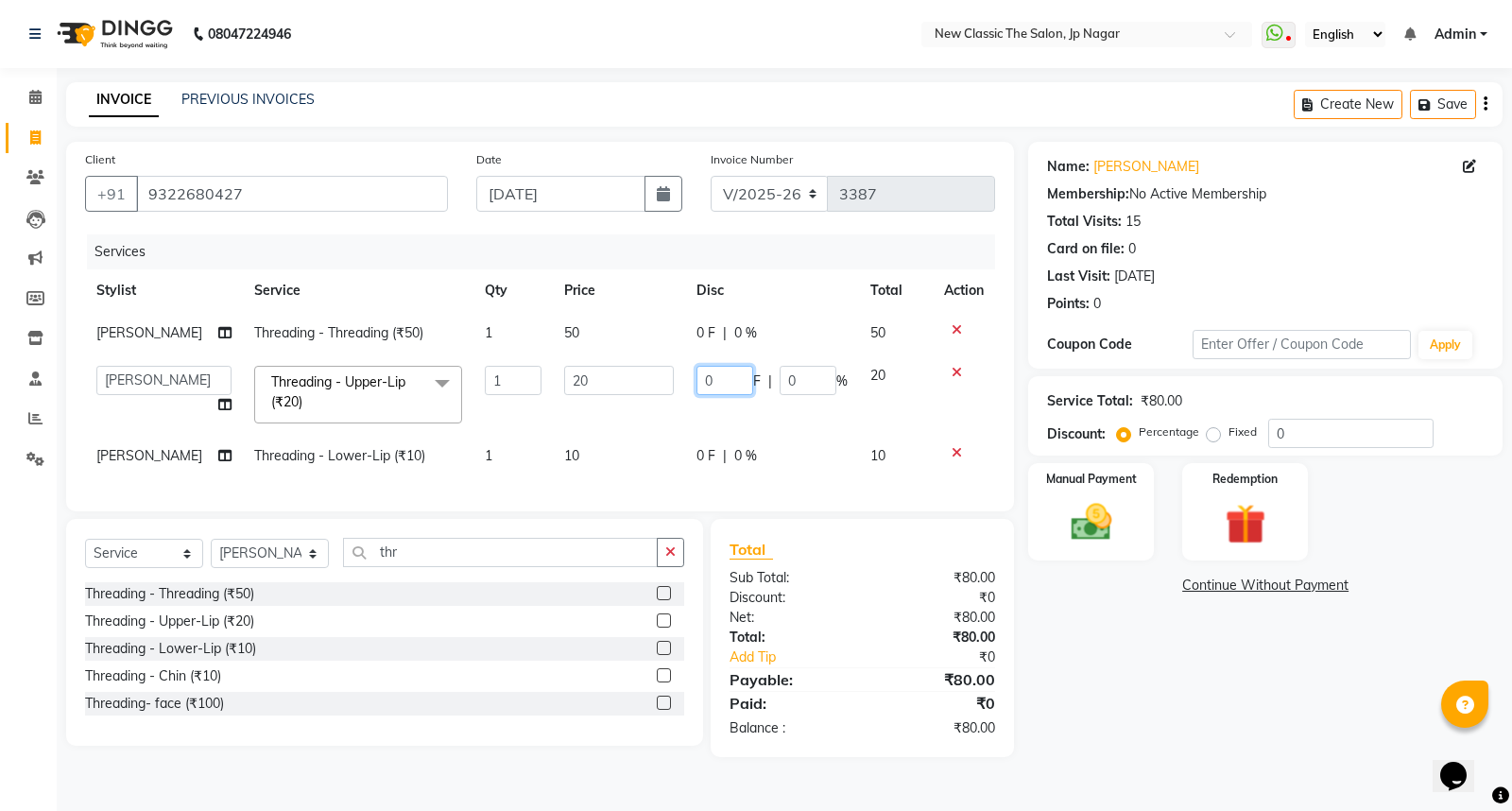
click at [696, 378] on input "0" at bounding box center [724, 380] width 56 height 30
type input "10"
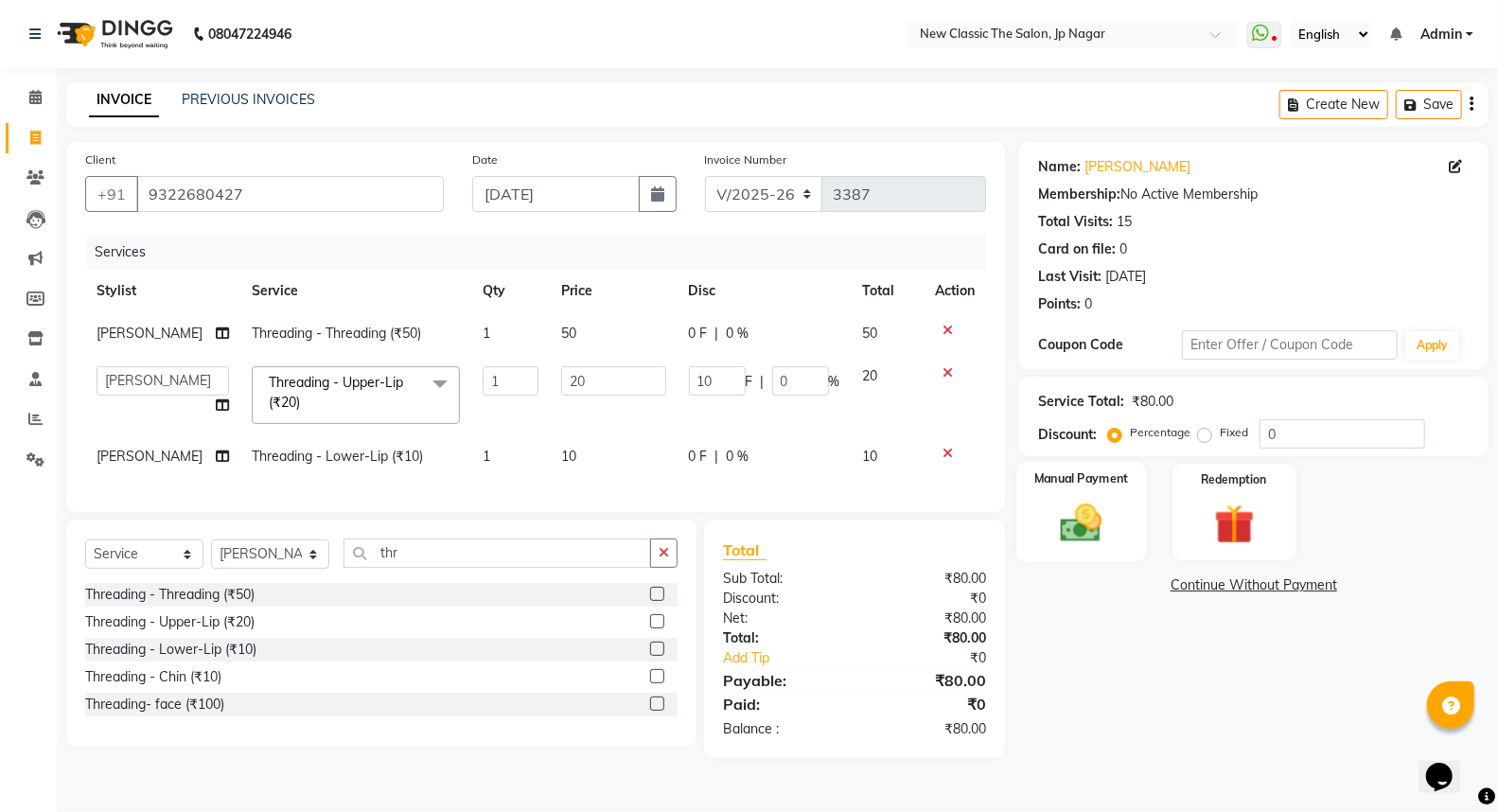
click at [1074, 521] on img at bounding box center [1081, 523] width 67 height 49
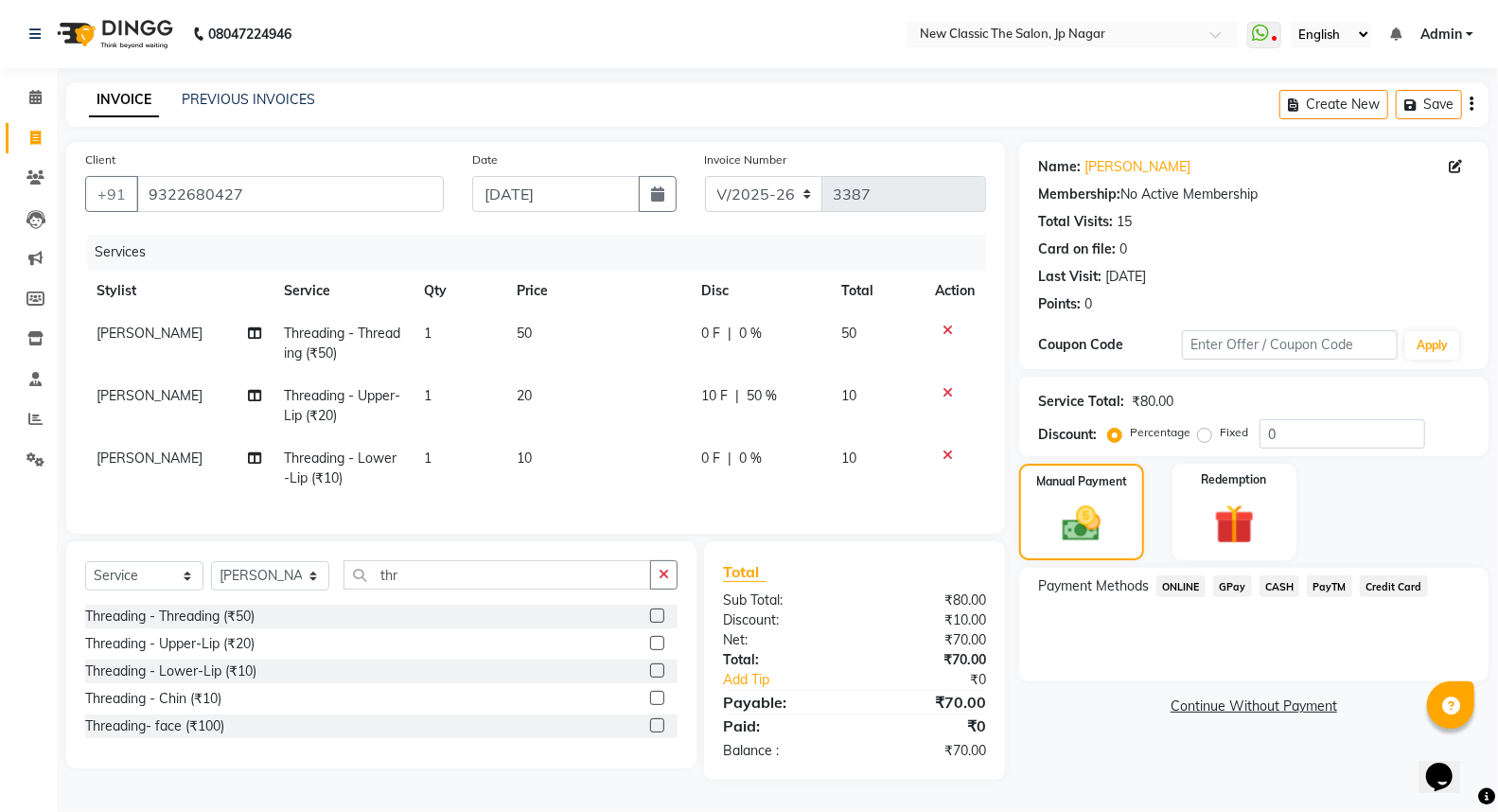
click at [1337, 588] on span "PayTM" at bounding box center [1330, 586] width 46 height 22
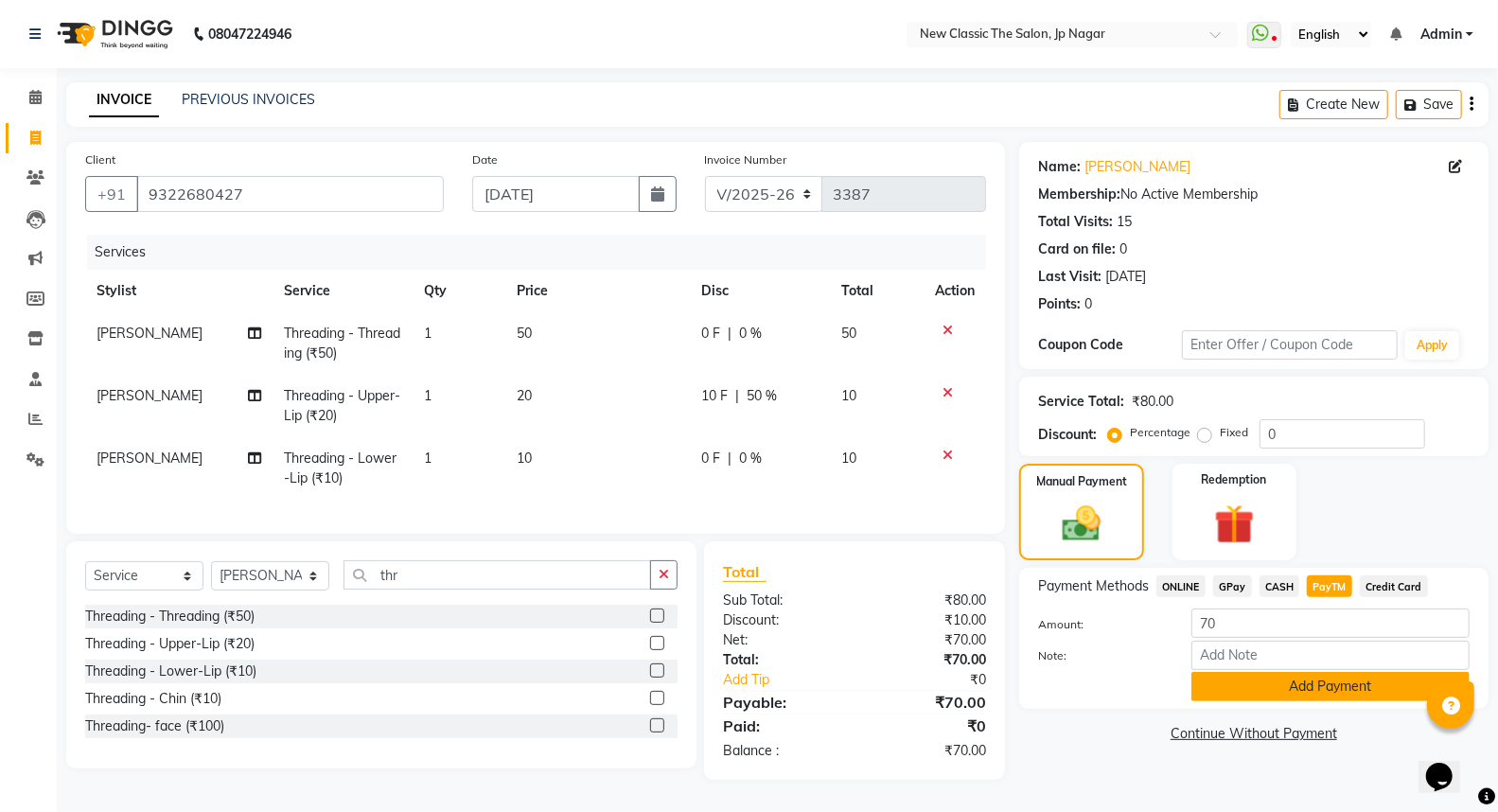
click at [1252, 693] on button "Add Payment" at bounding box center [1330, 686] width 278 height 30
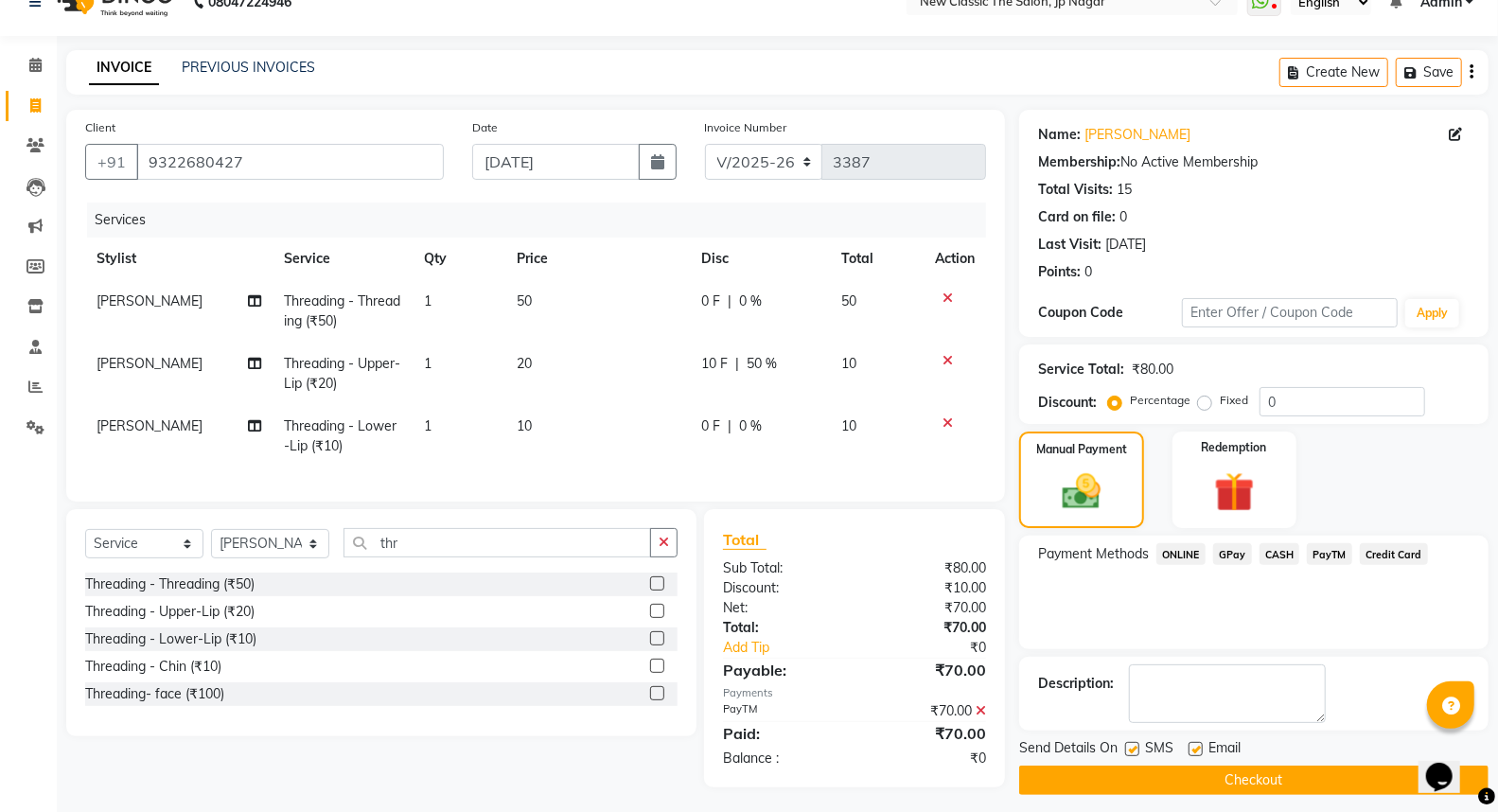
scroll to position [51, 0]
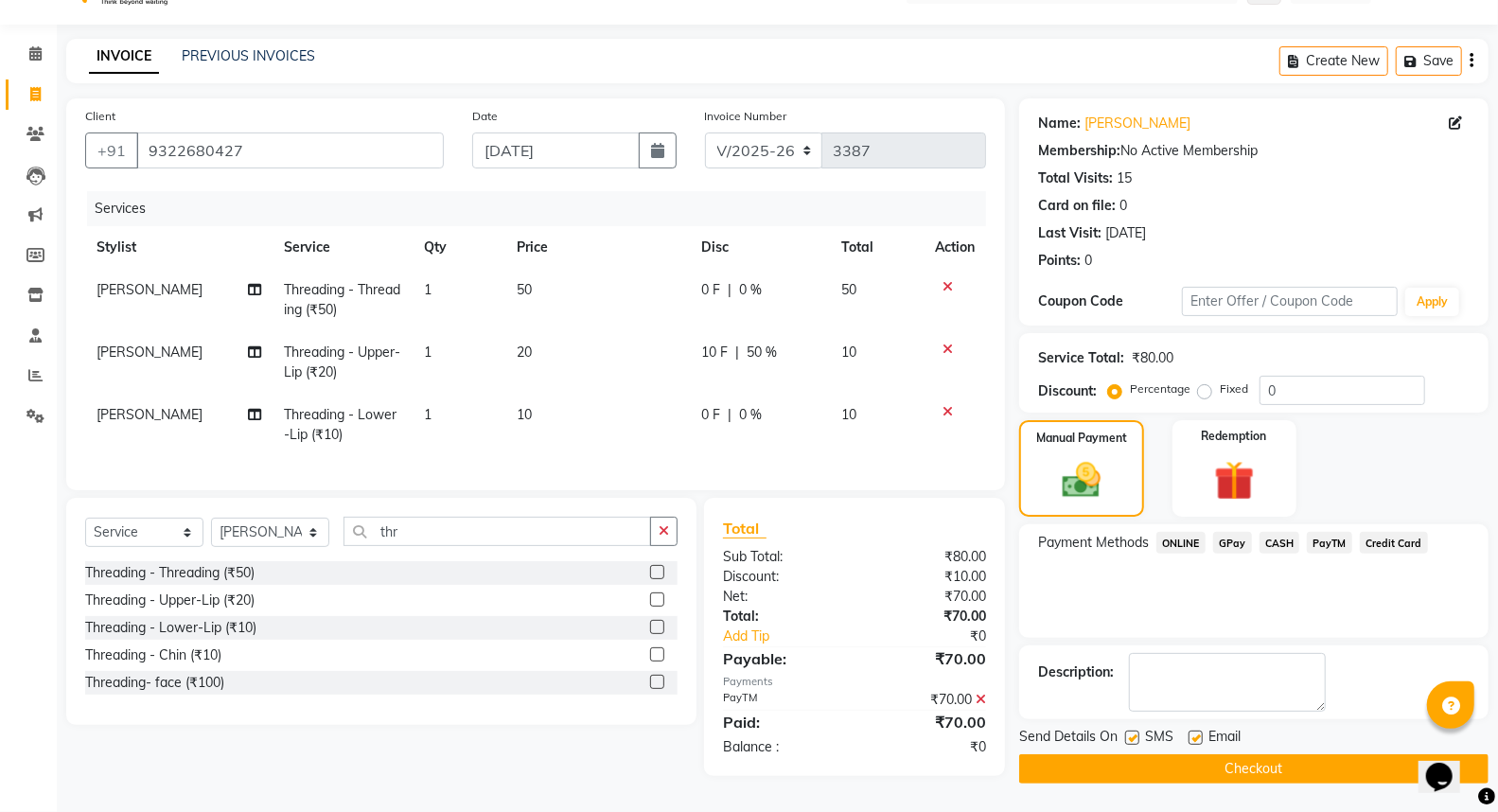
click at [1188, 761] on button "Checkout" at bounding box center [1253, 769] width 469 height 30
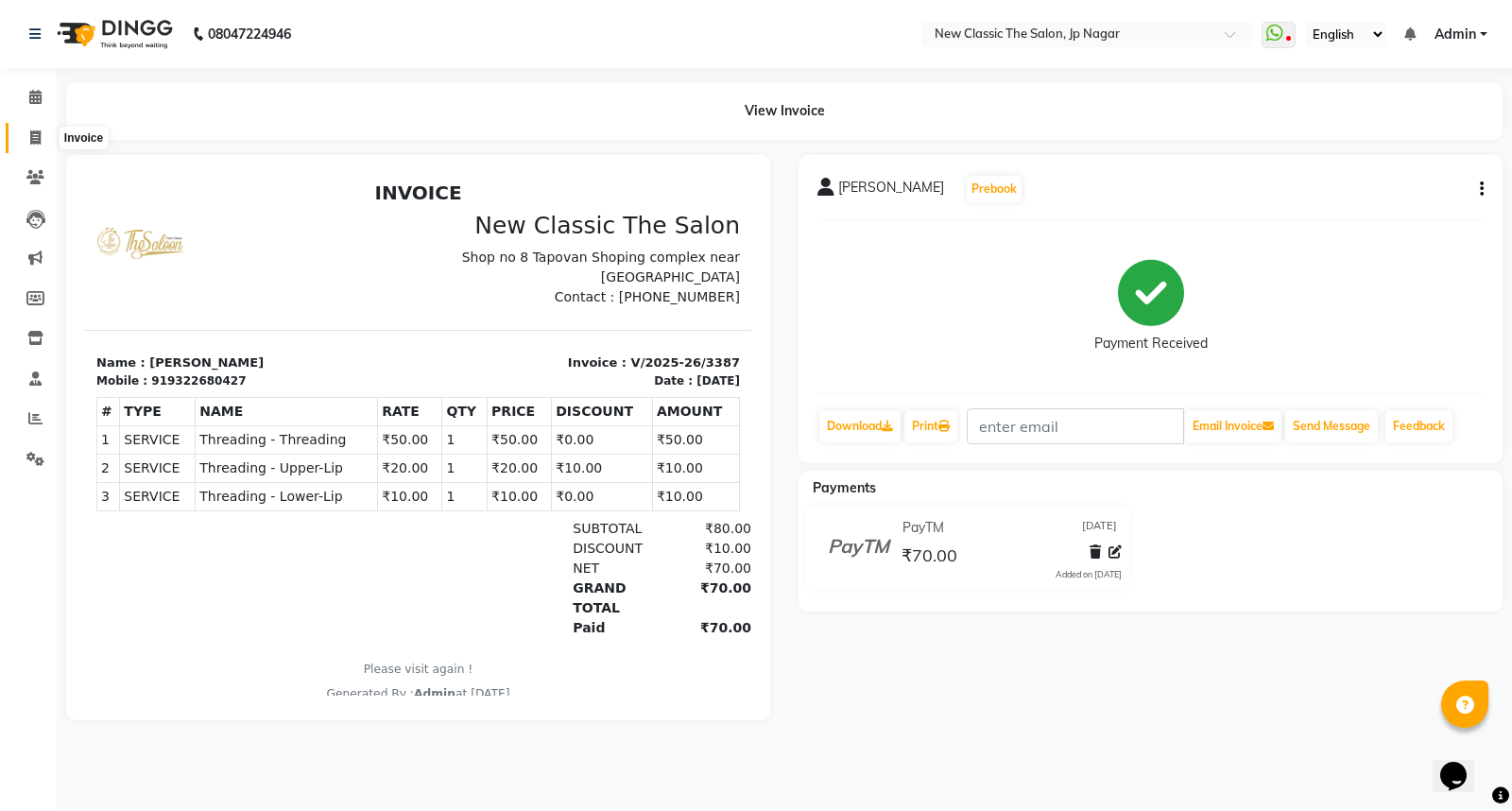
click at [38, 131] on icon at bounding box center [35, 137] width 10 height 14
select select "service"
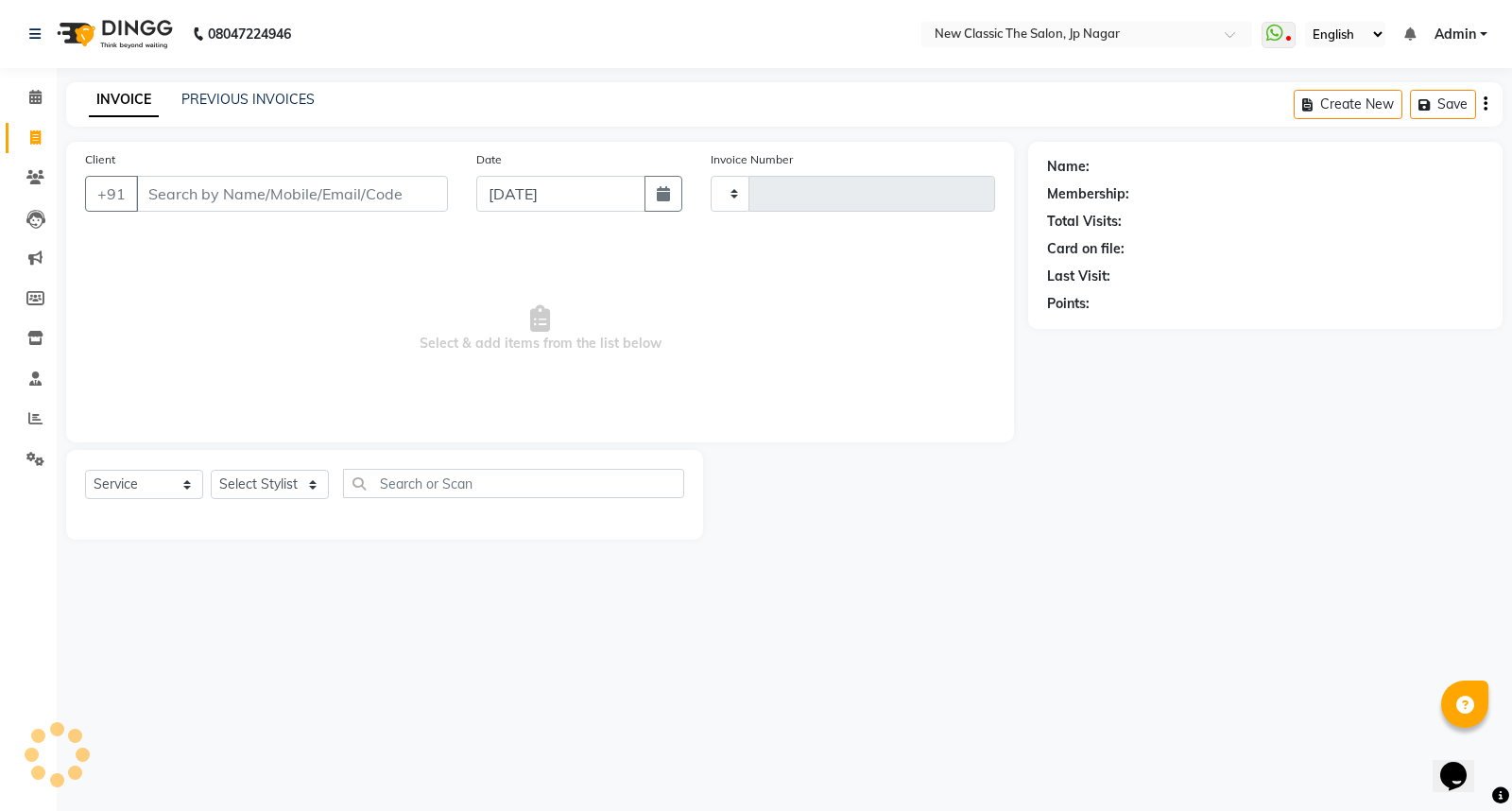
type input "3388"
select select "4678"
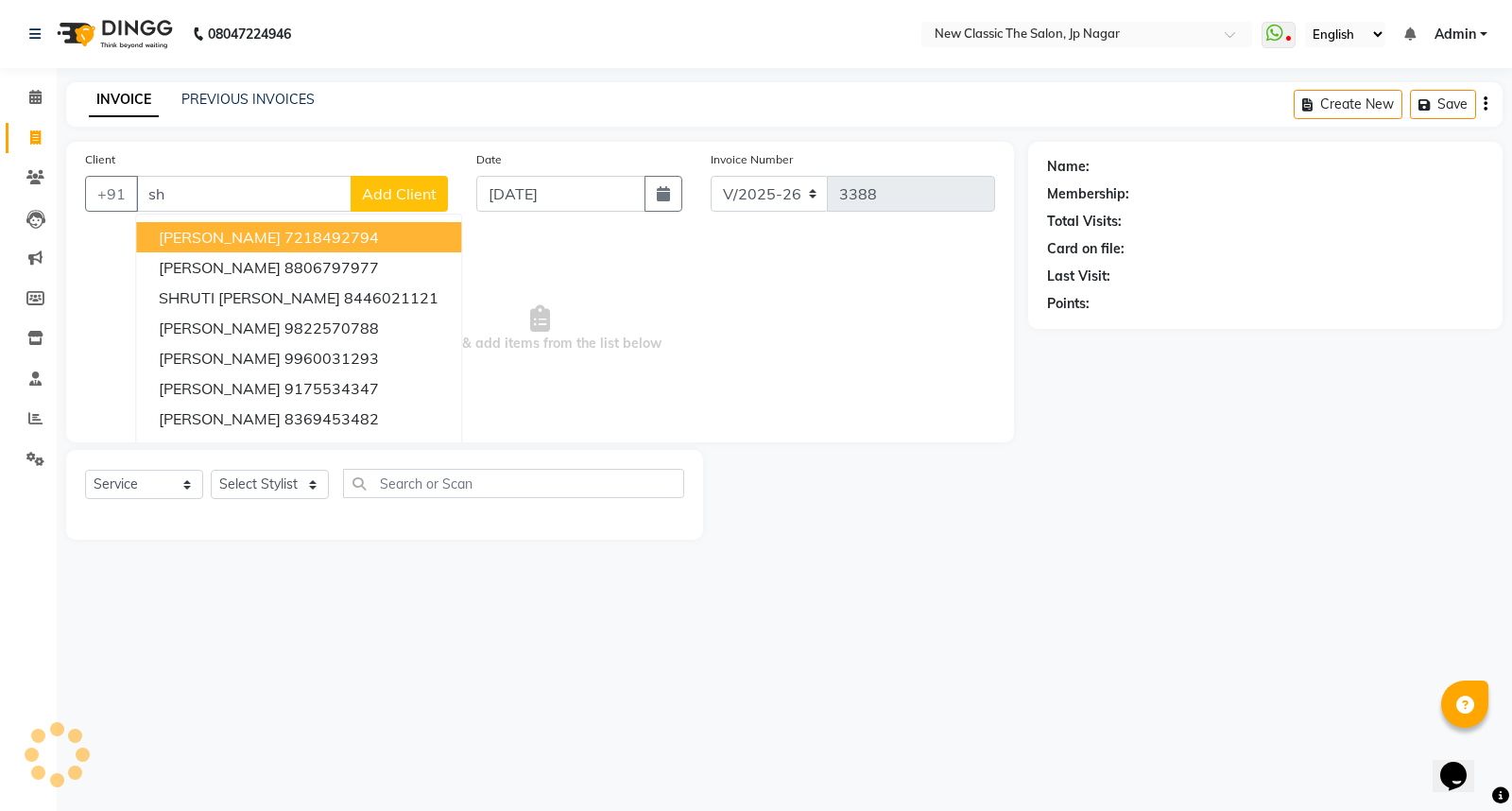
type input "s"
type input "t"
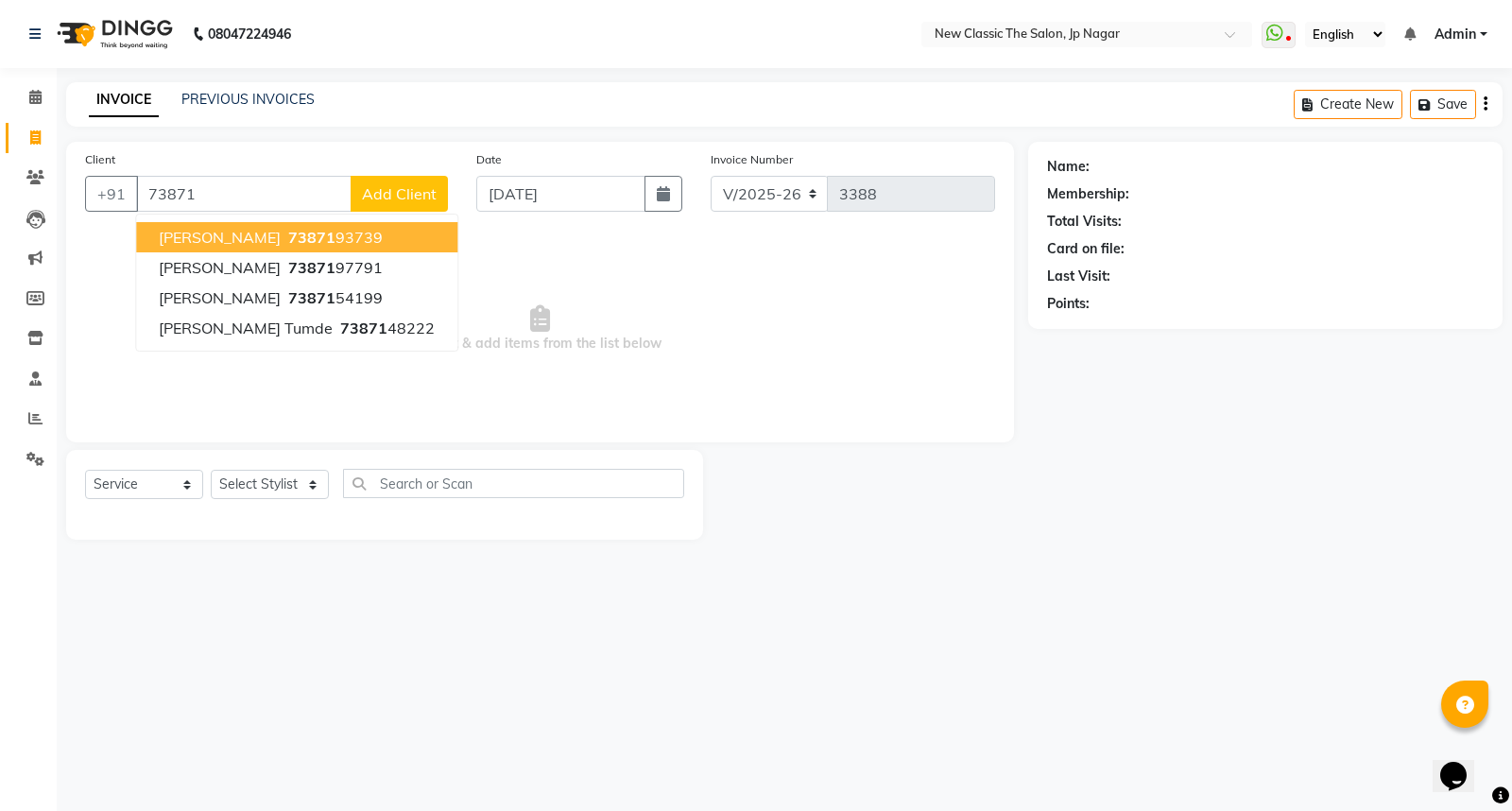
click at [220, 239] on span "[PERSON_NAME]" at bounding box center [219, 238] width 122 height 19
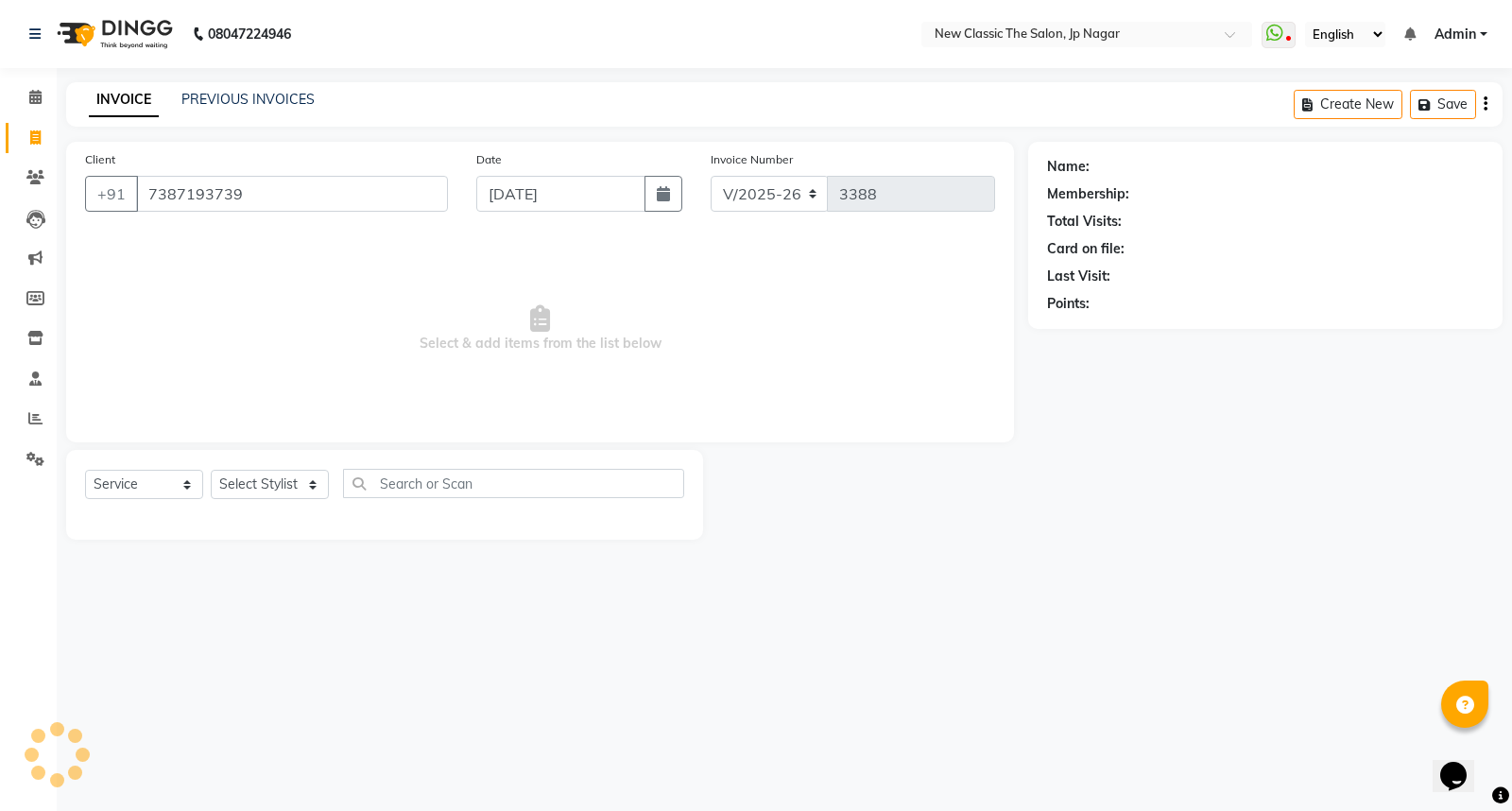
type input "7387193739"
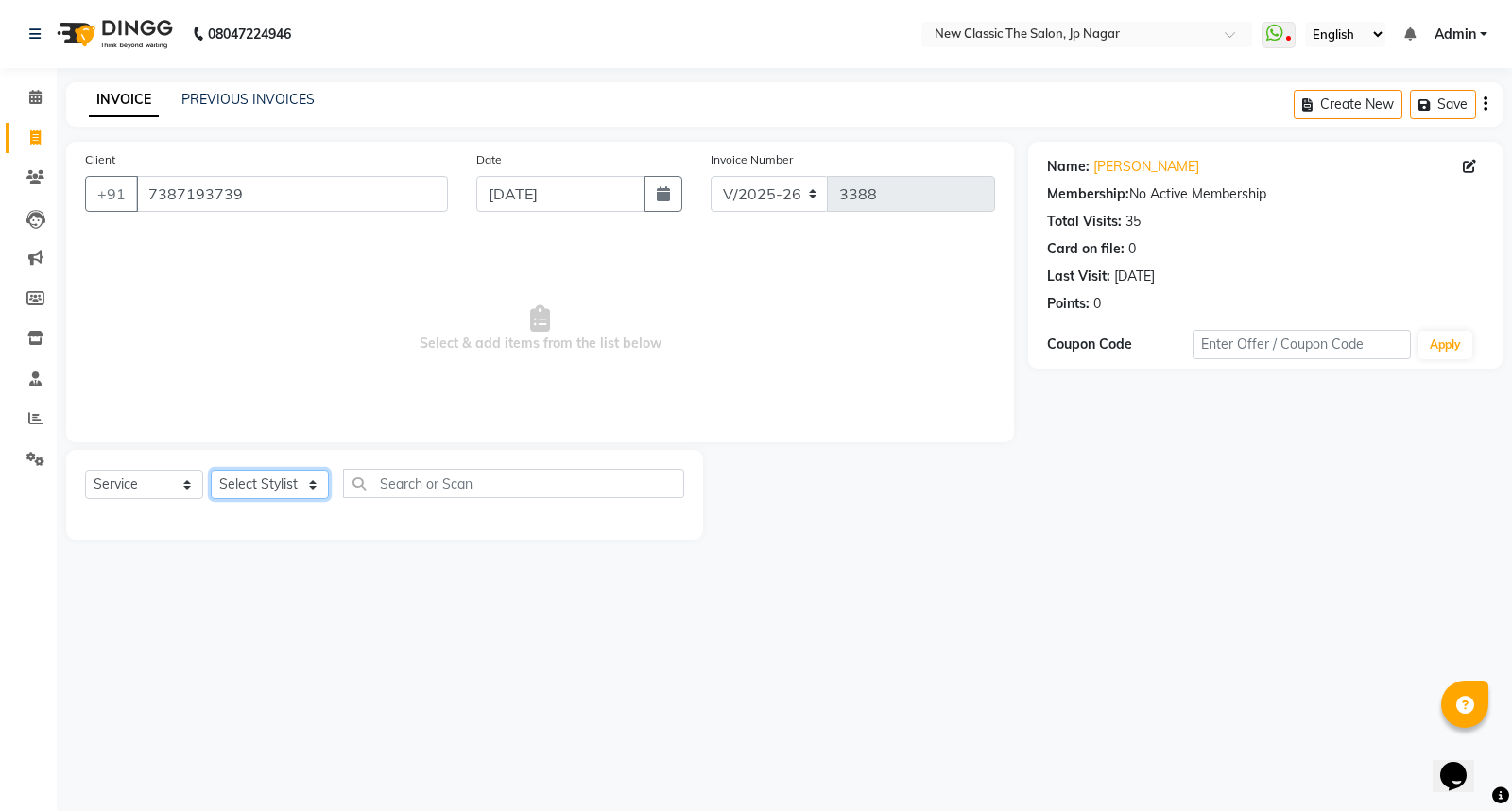
click at [276, 489] on select "Select Stylist Amit [PERSON_NAME] [PERSON_NAME] [PERSON_NAME] Manager [PERSON_N…" at bounding box center [270, 484] width 118 height 30
select select "27627"
click at [211, 470] on select "Select Stylist Amit [PERSON_NAME] [PERSON_NAME] [PERSON_NAME] Manager [PERSON_N…" at bounding box center [270, 484] width 118 height 30
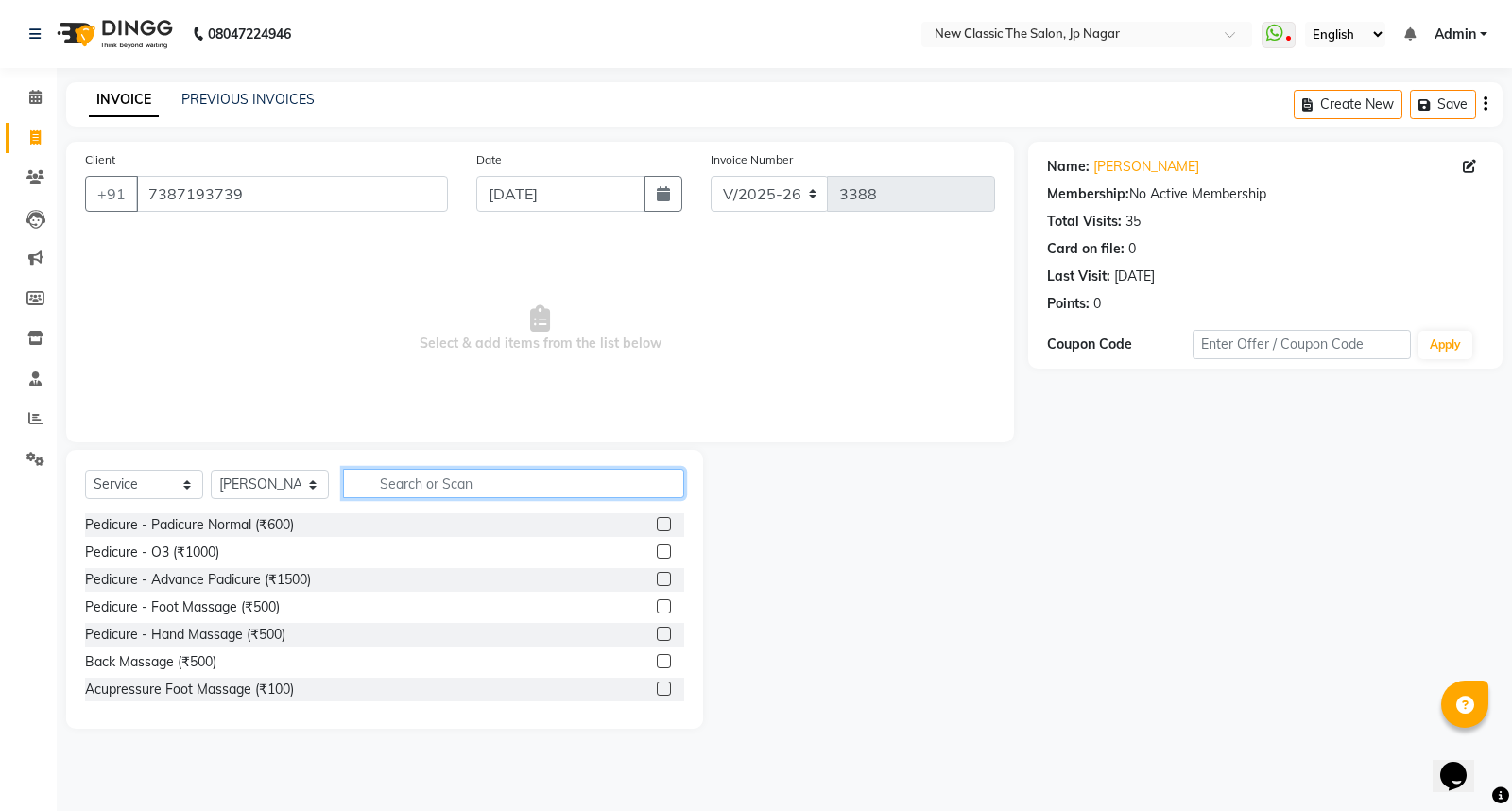
click at [445, 489] on input "text" at bounding box center [514, 483] width 342 height 30
type input "u"
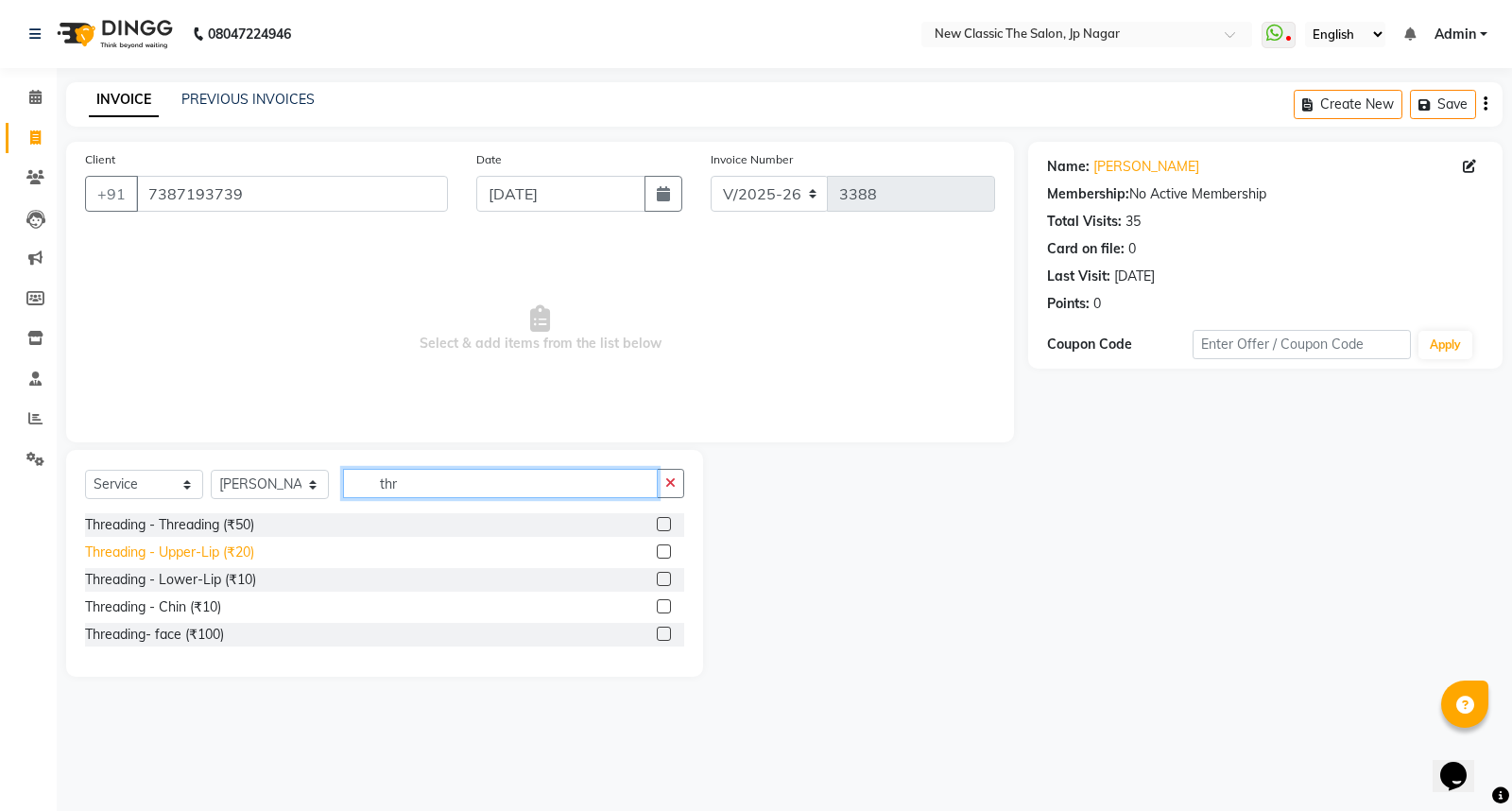
type input "thr"
click at [234, 554] on div "Threading - Upper-Lip (₹20)" at bounding box center [169, 552] width 169 height 20
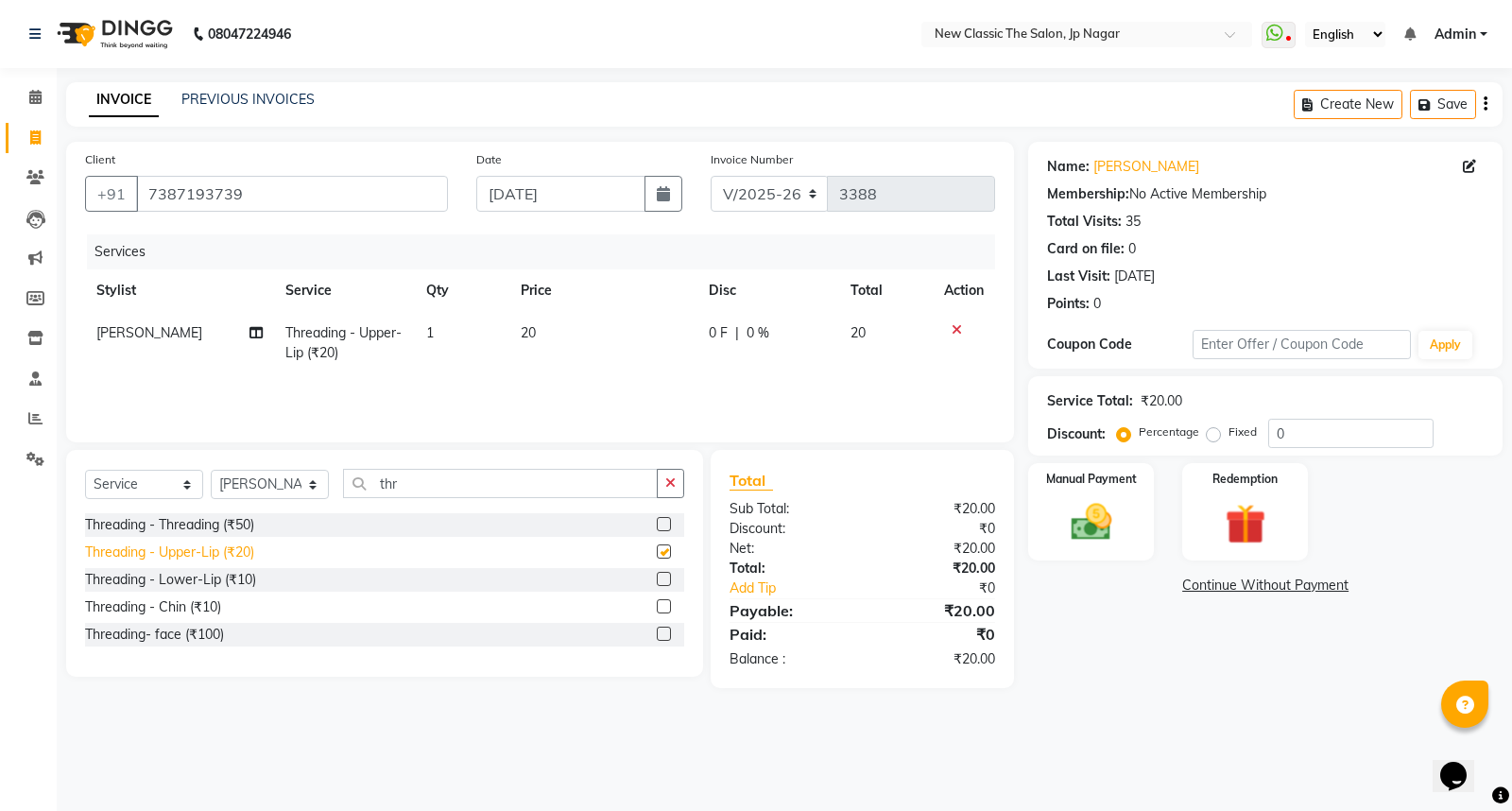
checkbox input "false"
click at [238, 576] on div "Threading - Lower-Lip (₹10)" at bounding box center [170, 579] width 171 height 20
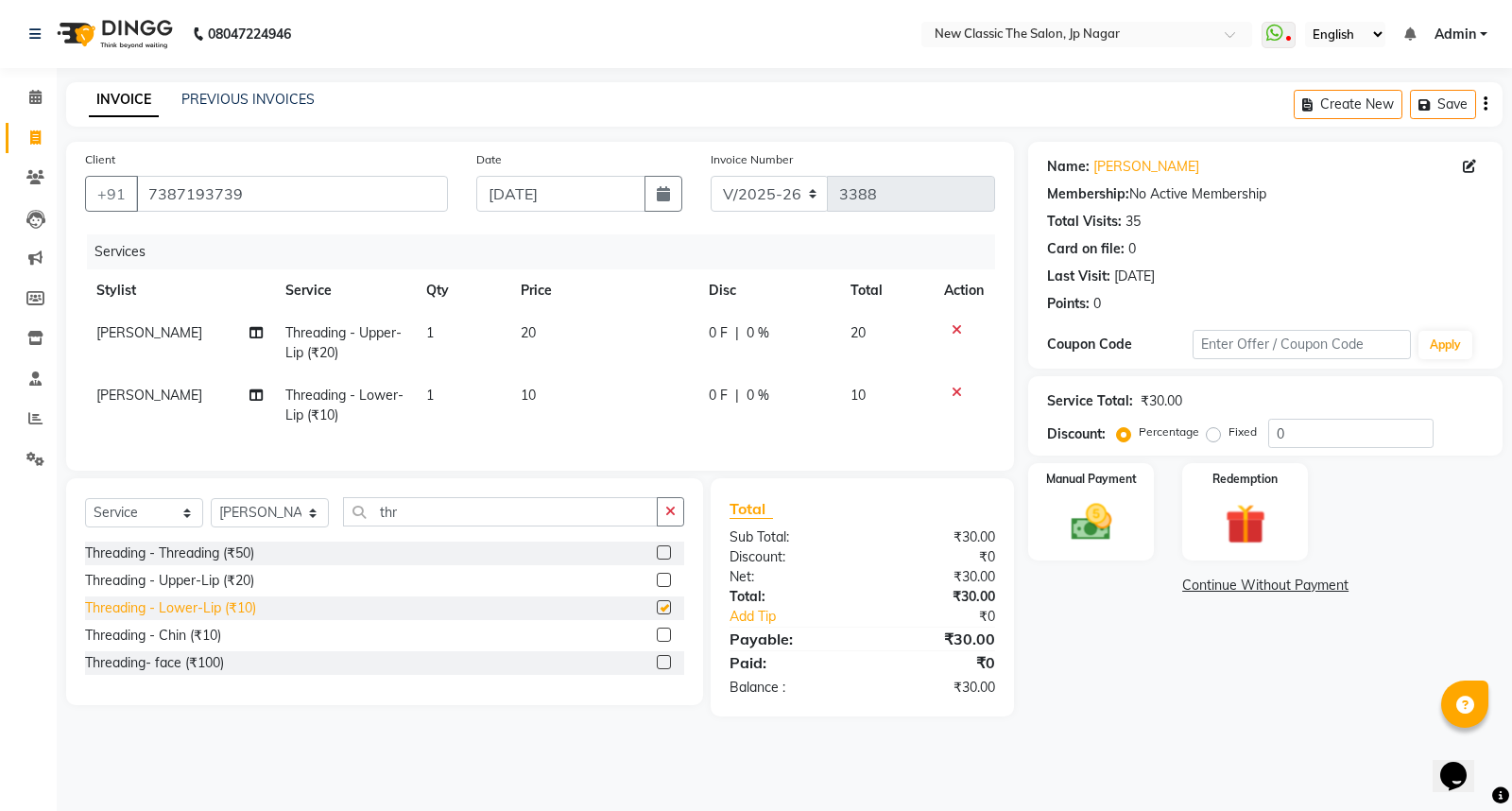
checkbox input "false"
click at [525, 402] on span "10" at bounding box center [528, 395] width 15 height 17
select select "27627"
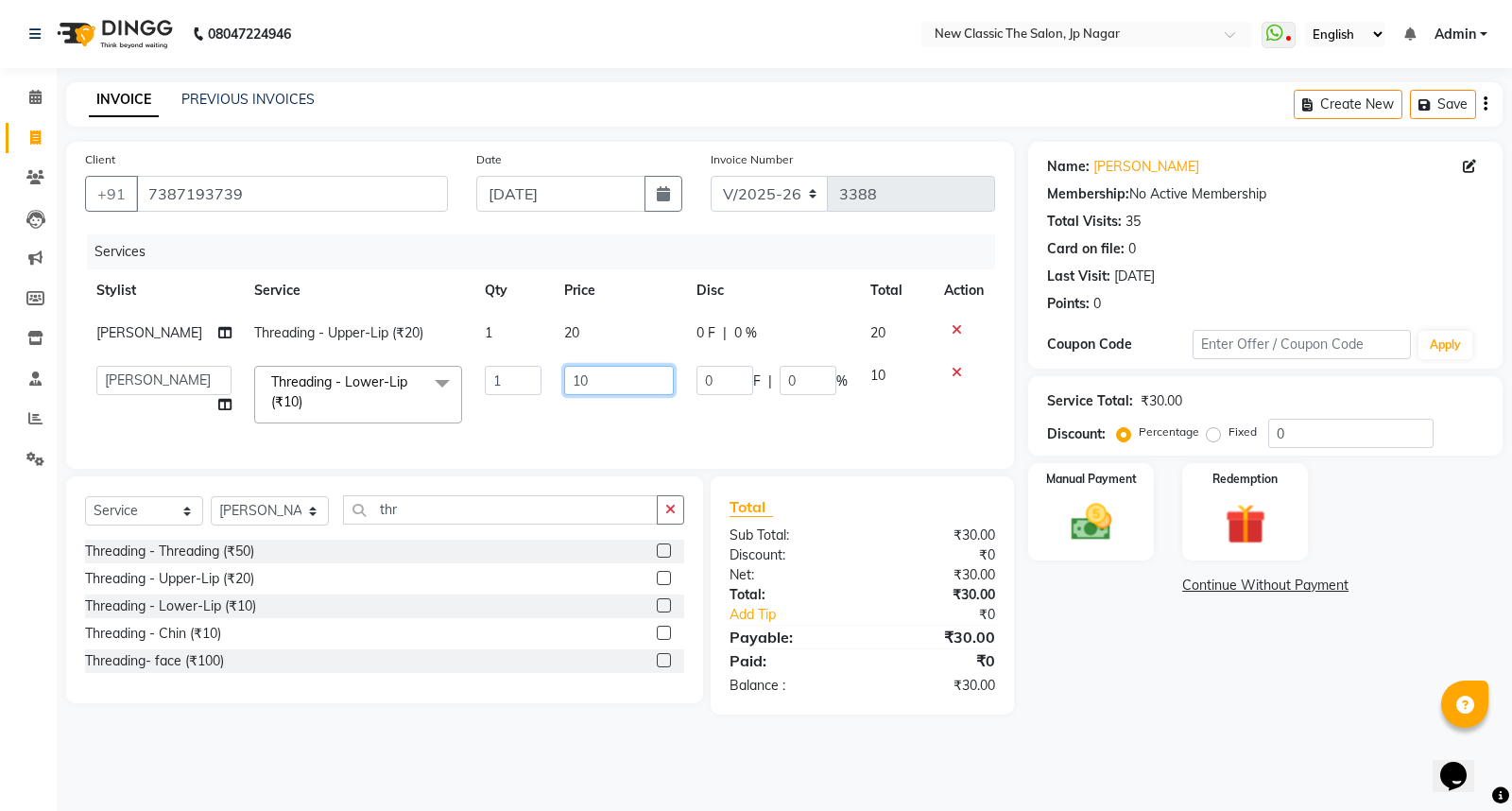
click at [564, 382] on input "10" at bounding box center [618, 380] width 110 height 30
type input "20"
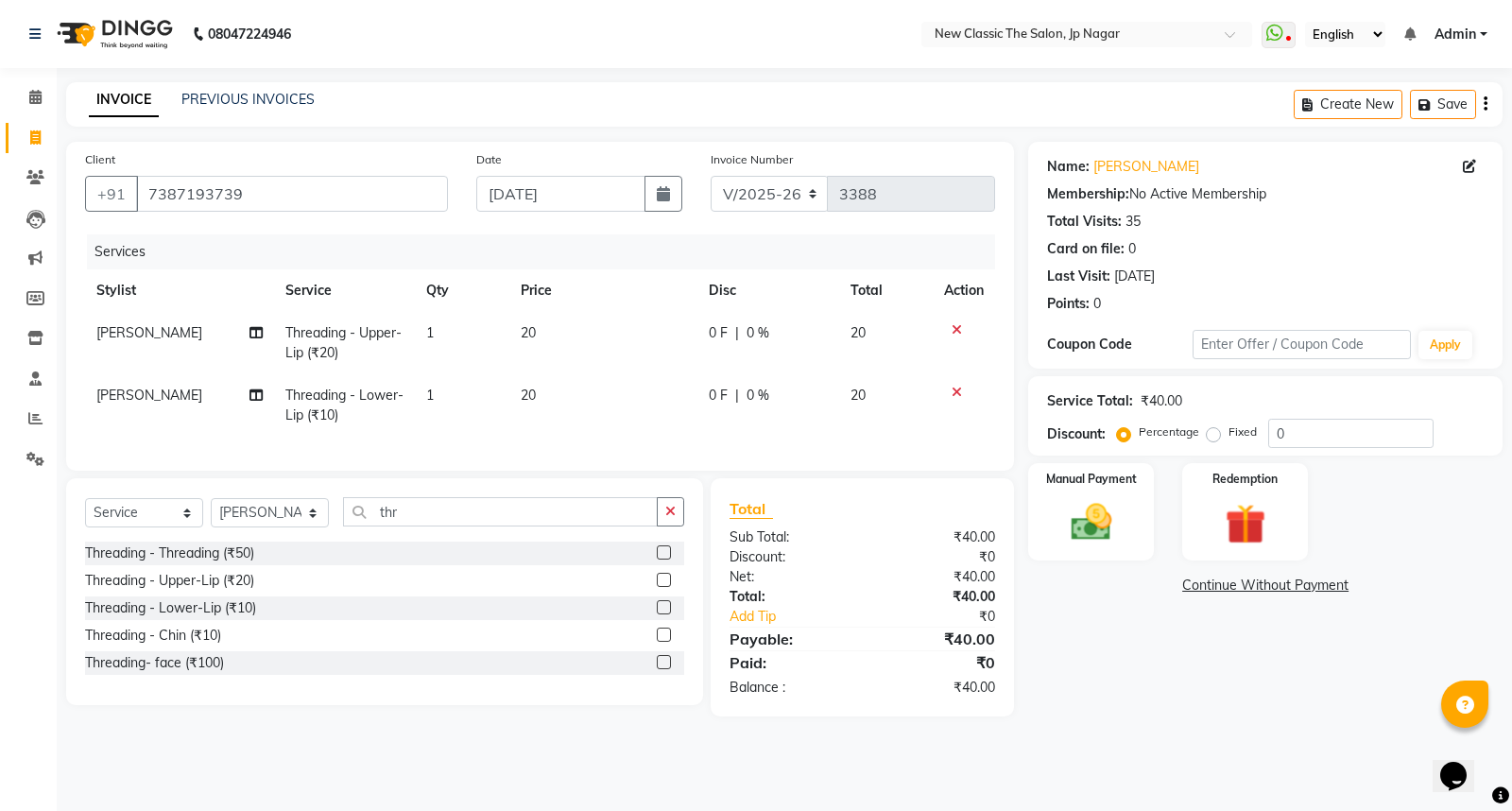
click at [607, 412] on td "20" at bounding box center [603, 405] width 188 height 62
select select "27627"
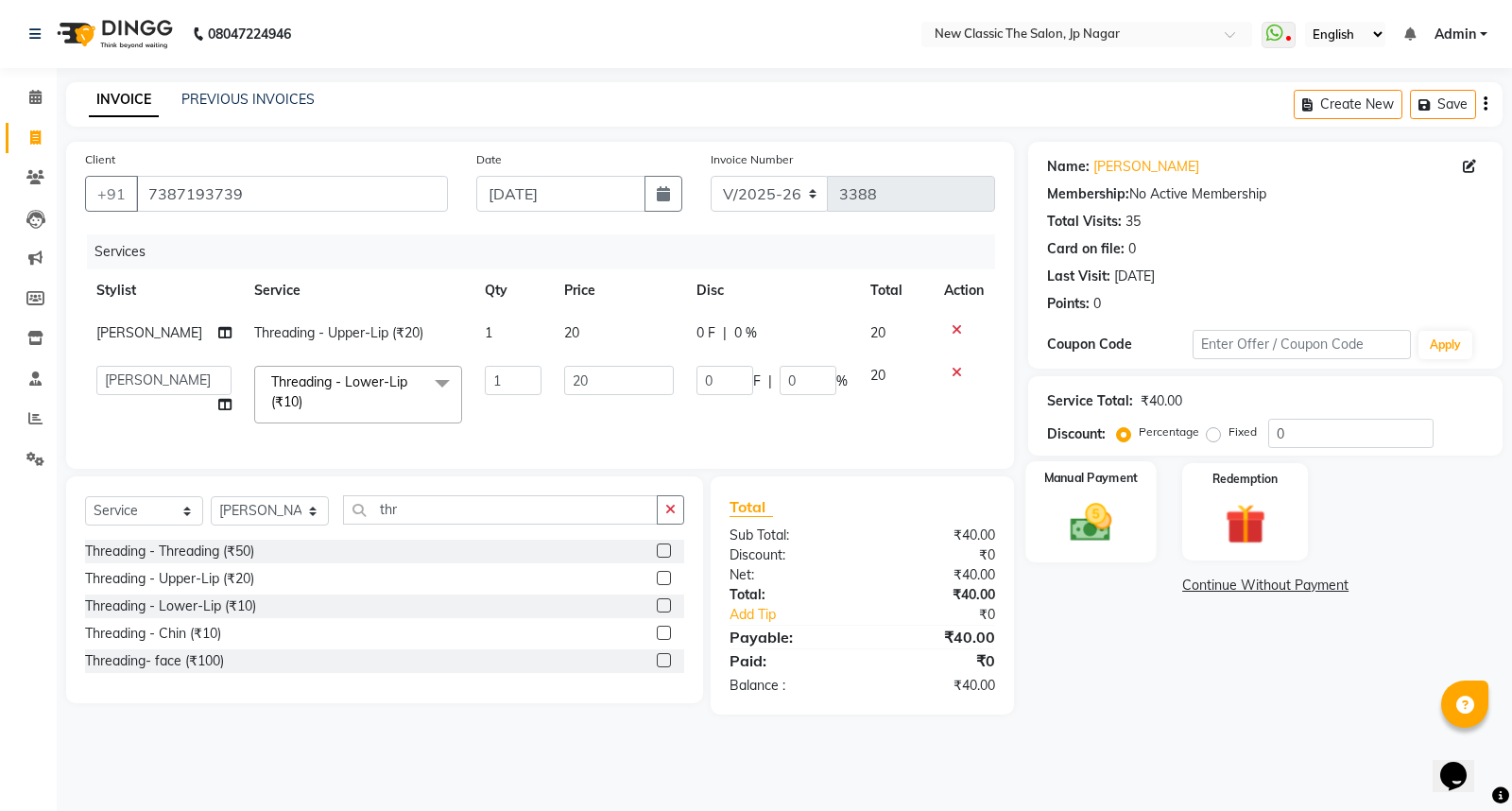
click at [1094, 530] on img at bounding box center [1090, 522] width 68 height 49
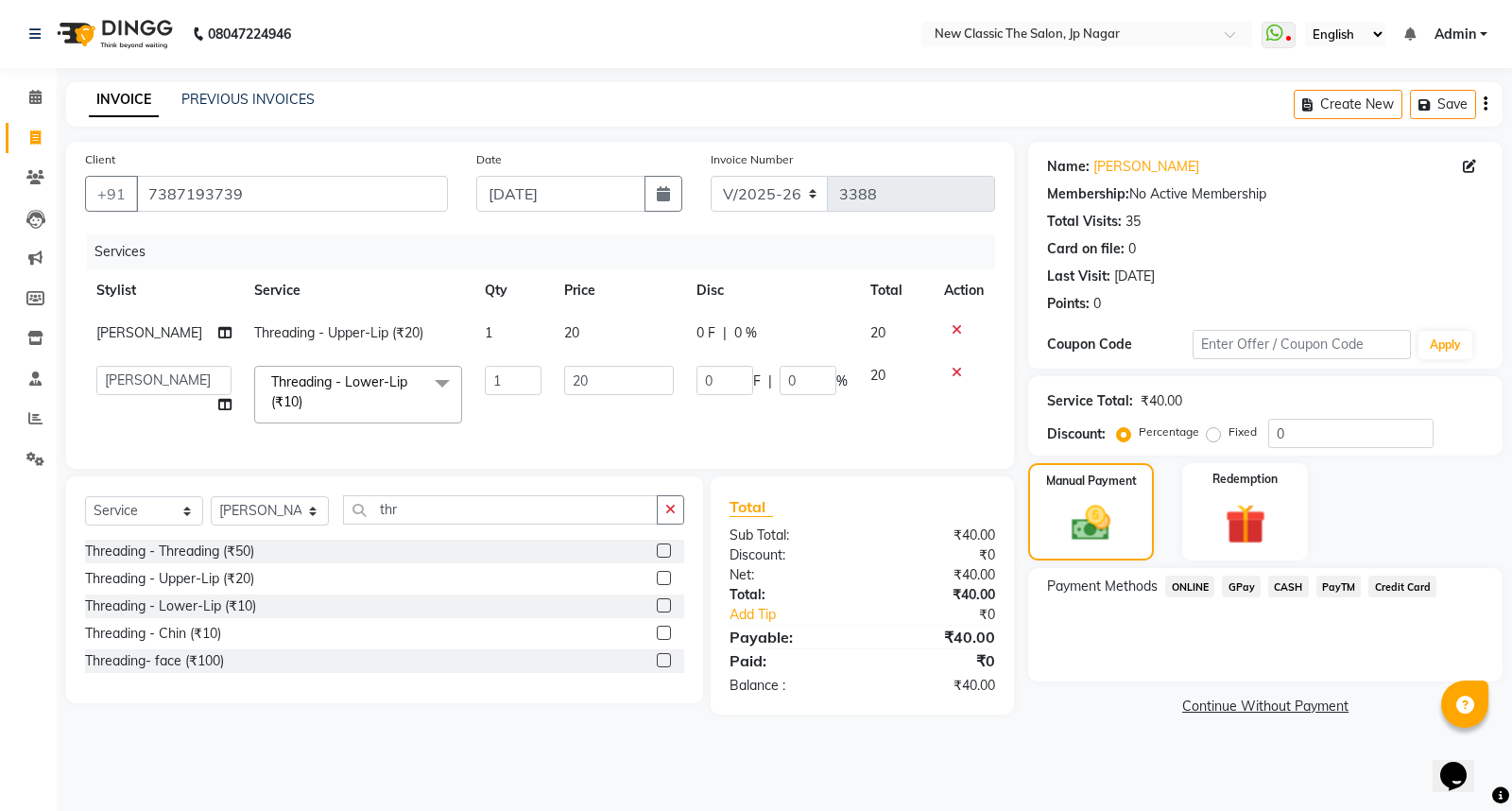
click at [1282, 587] on span "CASH" at bounding box center [1288, 586] width 41 height 22
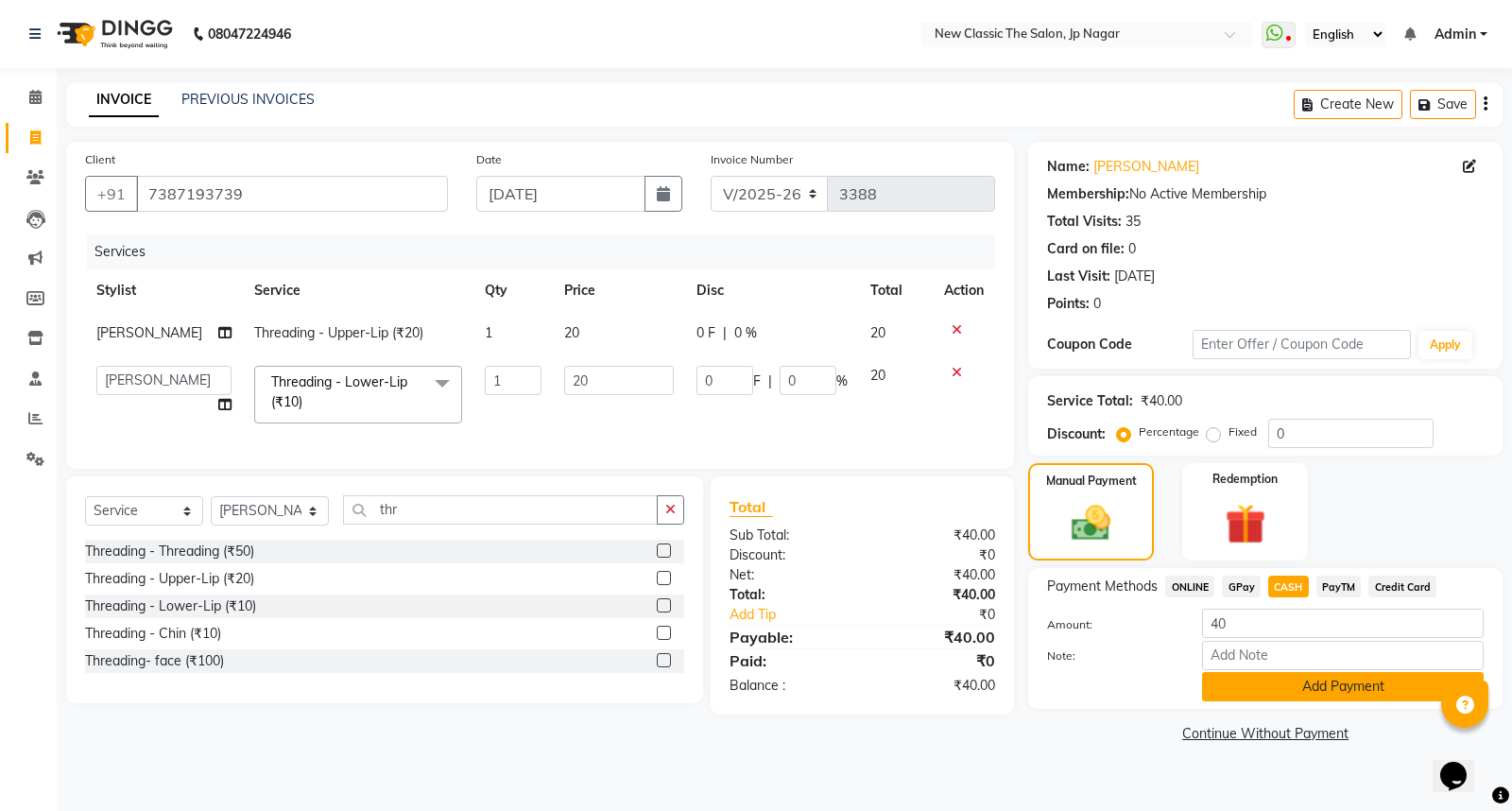
click at [1261, 695] on button "Add Payment" at bounding box center [1342, 686] width 281 height 30
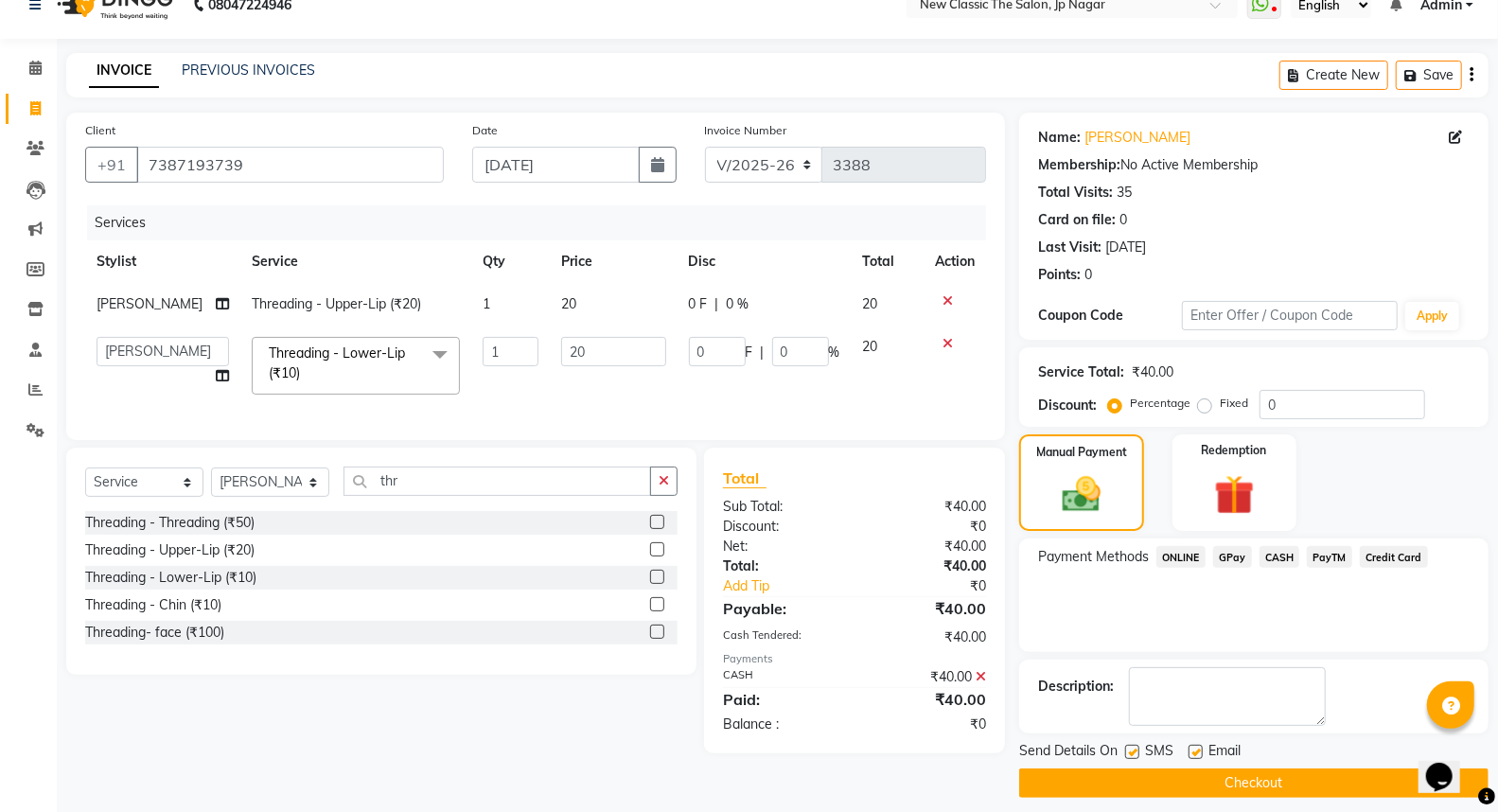
scroll to position [43, 0]
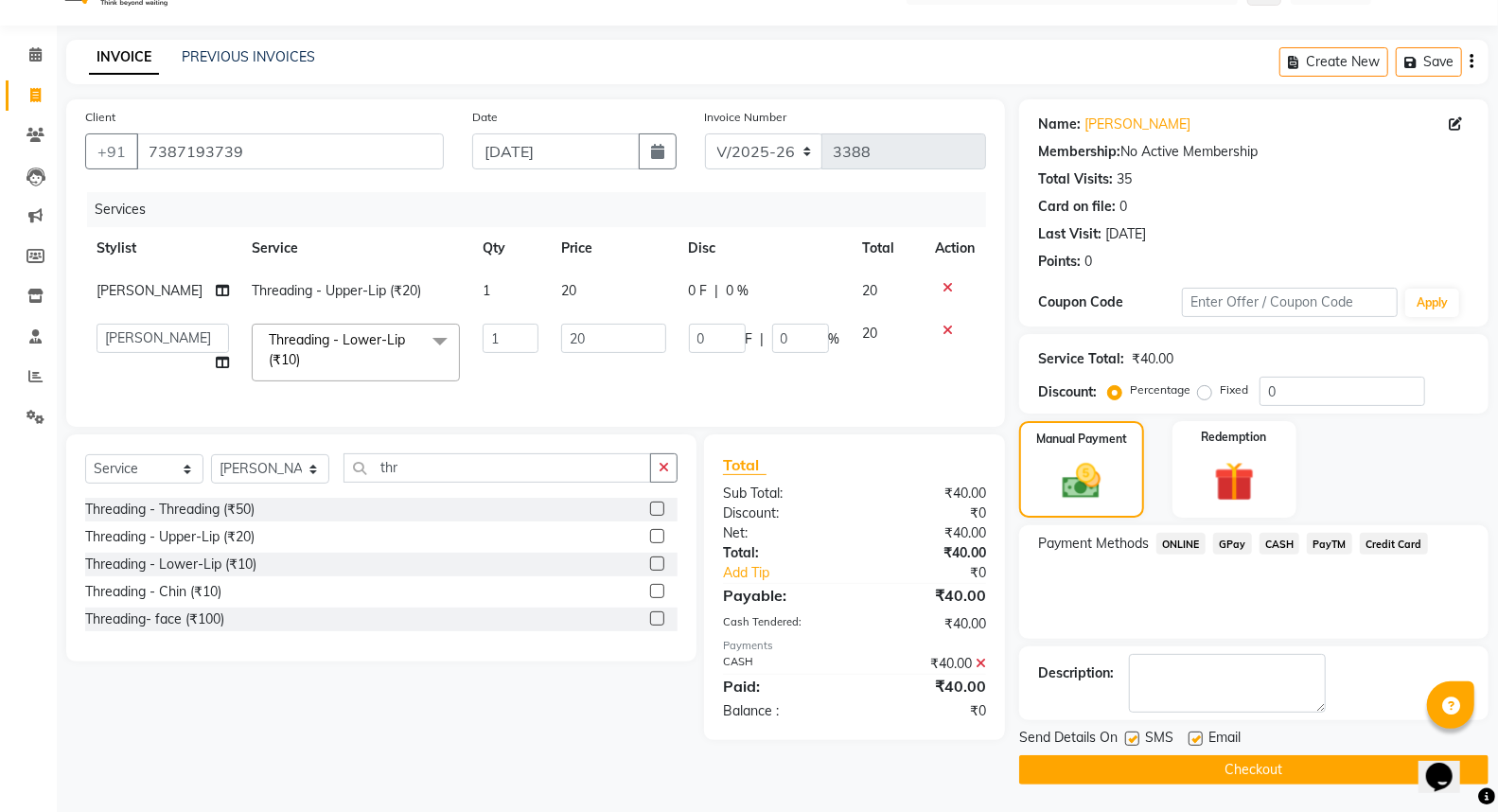
click at [1185, 776] on button "Checkout" at bounding box center [1253, 769] width 469 height 30
